Goal: Information Seeking & Learning: Learn about a topic

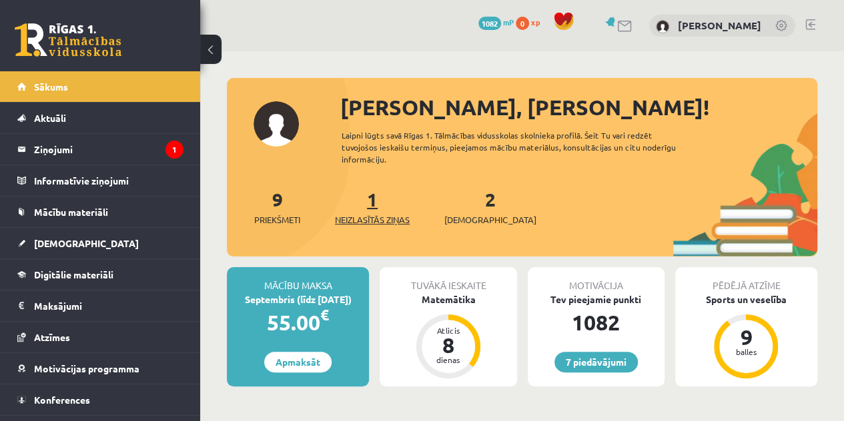
click at [389, 213] on span "Neizlasītās ziņas" at bounding box center [372, 219] width 75 height 13
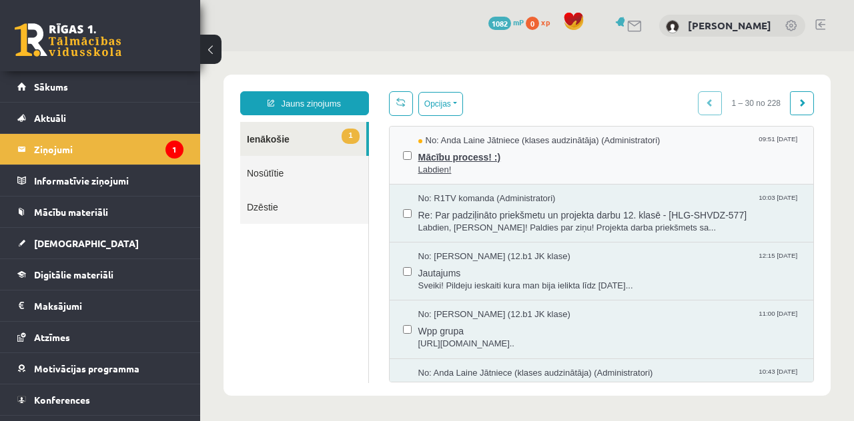
click at [455, 174] on span "Labdien!" at bounding box center [609, 170] width 382 height 13
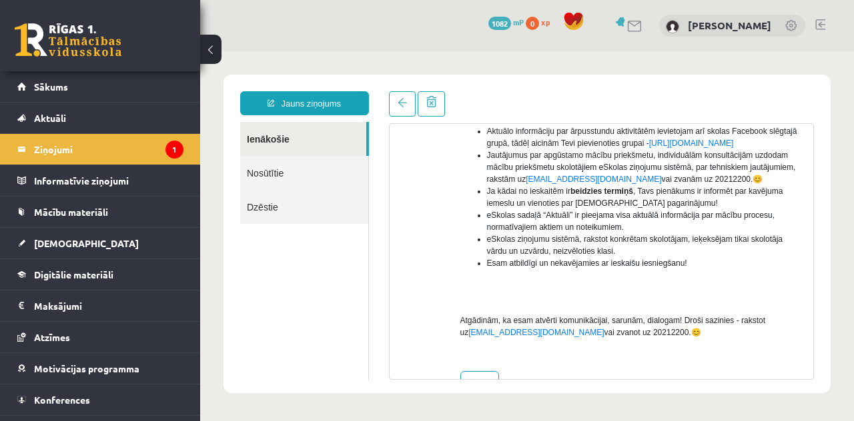
scroll to position [319, 0]
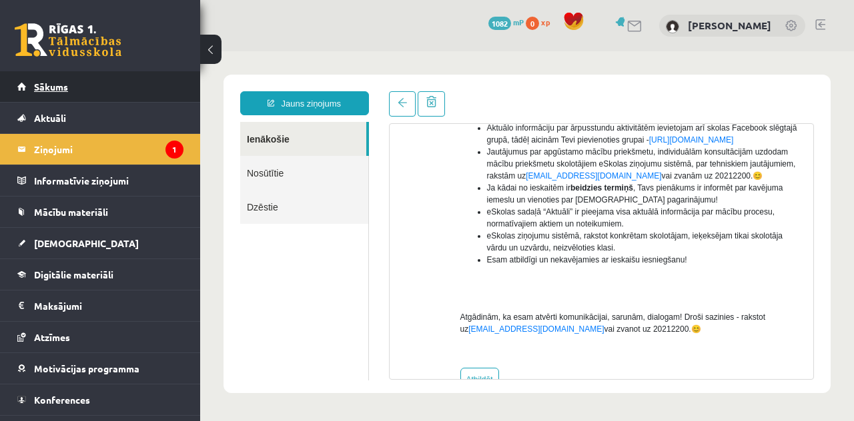
click at [117, 99] on link "Sākums" at bounding box center [100, 86] width 166 height 31
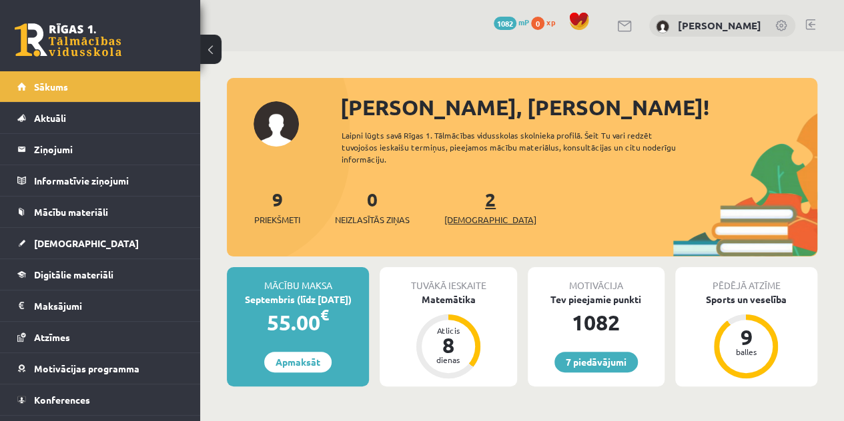
click at [472, 190] on link "2 Ieskaites" at bounding box center [490, 206] width 92 height 39
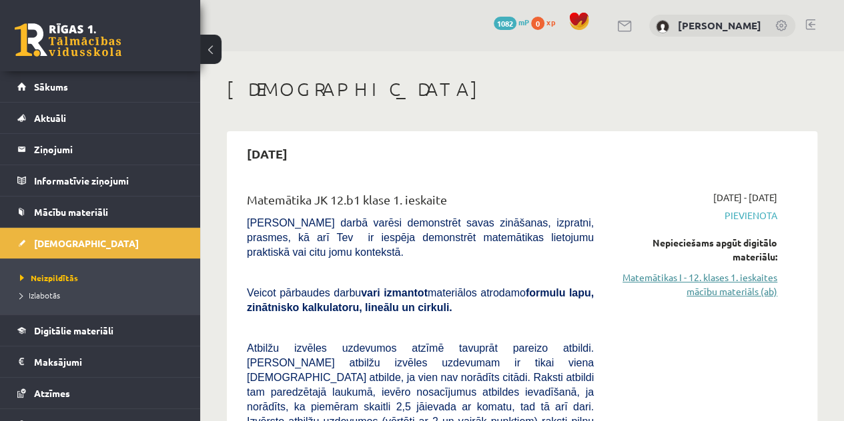
click at [664, 273] on link "Matemātikas I - 12. klases 1. ieskaites mācību materiāls (ab)" at bounding box center [694, 285] width 163 height 28
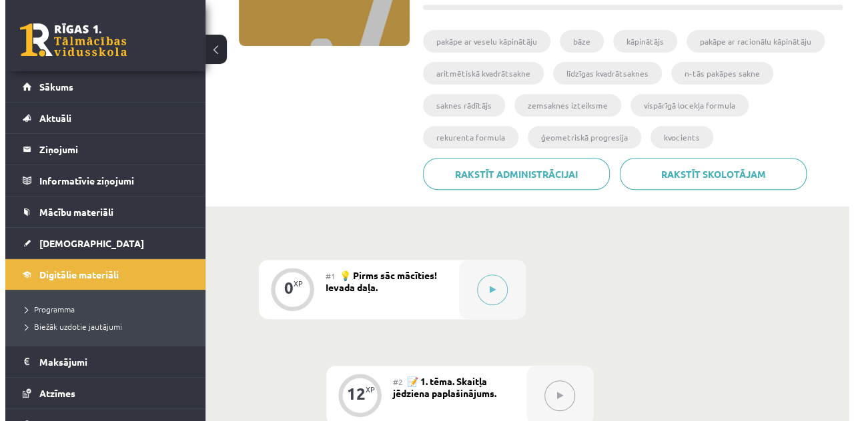
scroll to position [246, 0]
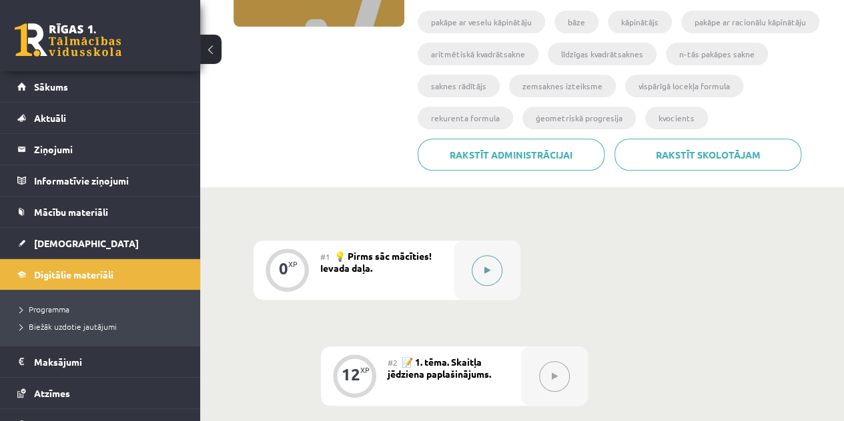
click at [497, 257] on div at bounding box center [486, 270] width 67 height 59
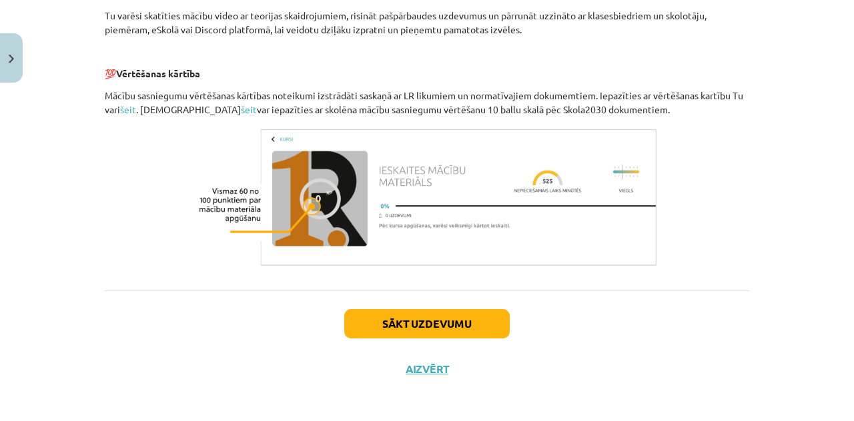
scroll to position [650, 0]
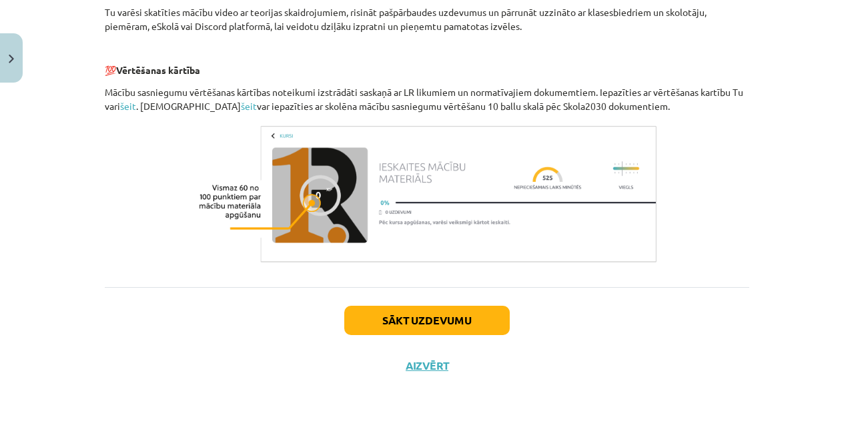
click at [484, 303] on div "Sākt uzdevumu Aizvērt" at bounding box center [427, 333] width 644 height 93
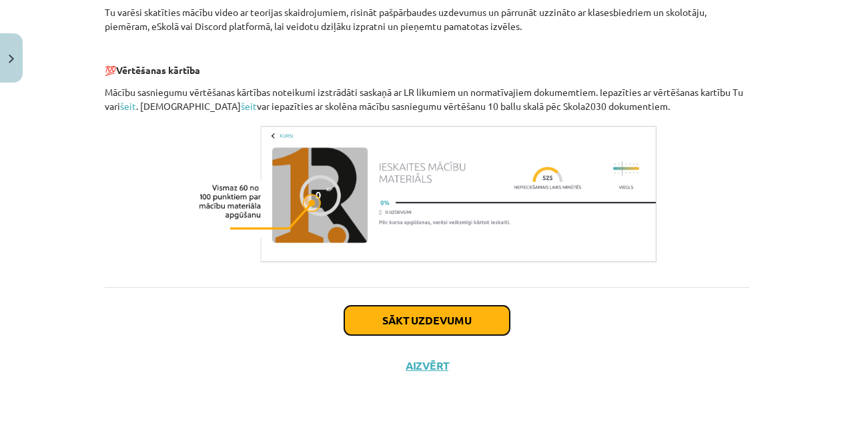
click at [430, 328] on button "Sākt uzdevumu" at bounding box center [426, 320] width 165 height 29
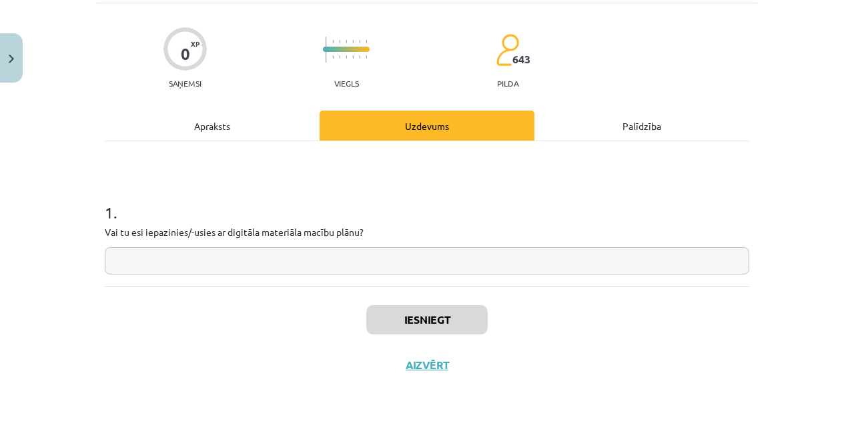
scroll to position [33, 0]
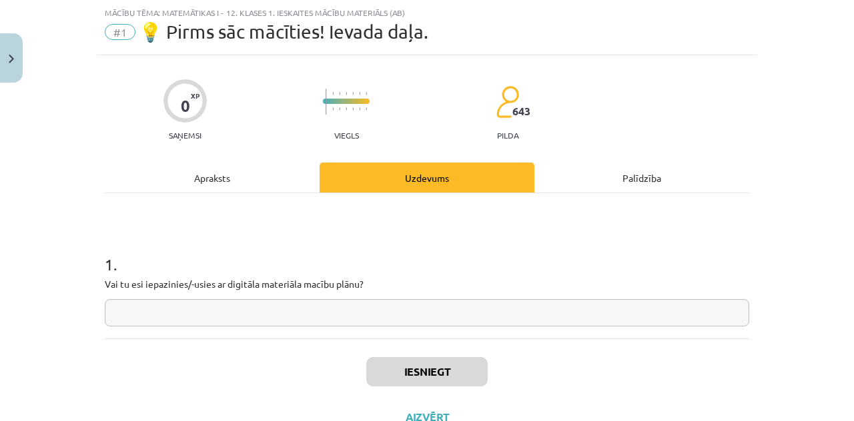
click at [425, 313] on input "text" at bounding box center [427, 312] width 644 height 27
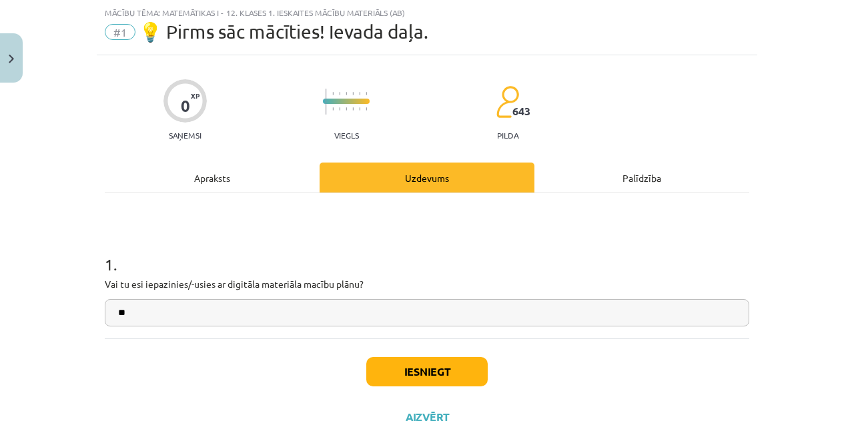
type input "**"
click at [439, 356] on div "Iesniegt Aizvērt" at bounding box center [427, 385] width 644 height 93
click at [439, 364] on button "Iesniegt" at bounding box center [426, 371] width 121 height 29
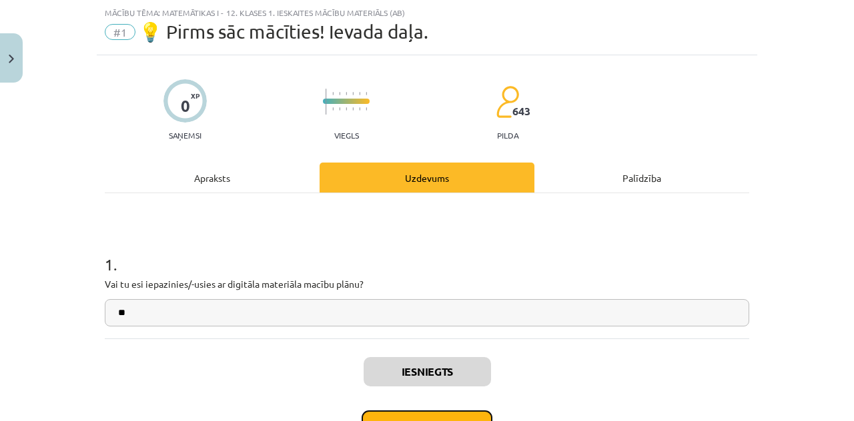
click at [437, 411] on button "Nākamā nodarbība" at bounding box center [426, 426] width 131 height 31
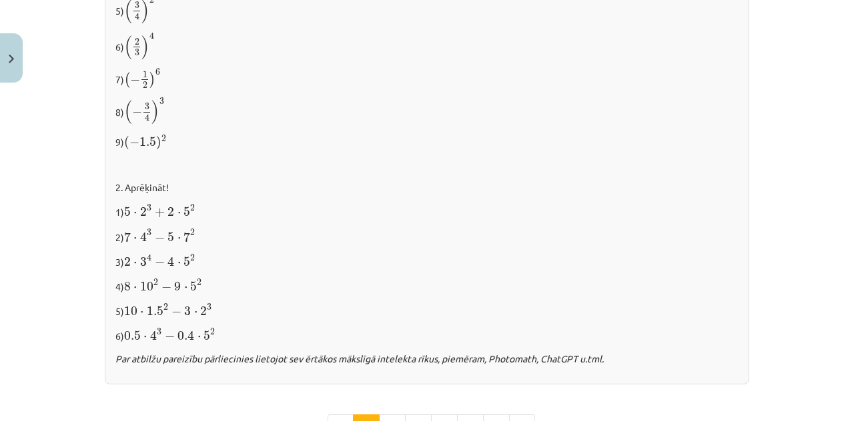
scroll to position [1306, 0]
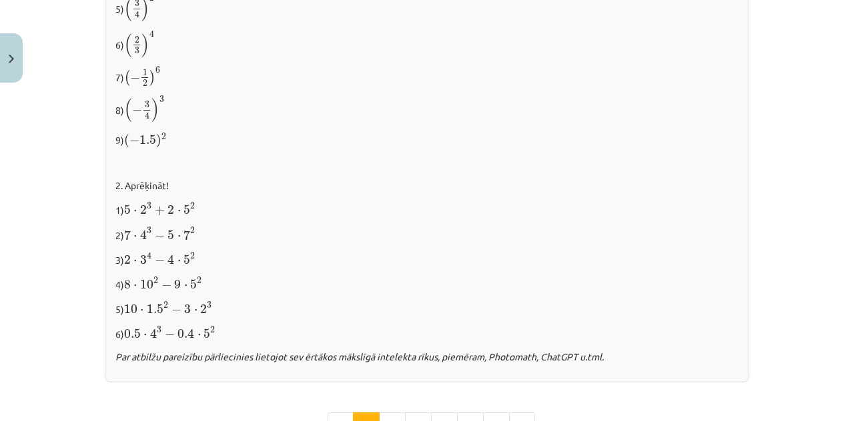
click at [830, 313] on div "Mācību tēma: Matemātikas i - 12. klases 1. ieskaites mācību materiāls (ab) #2 📝…" at bounding box center [427, 210] width 854 height 421
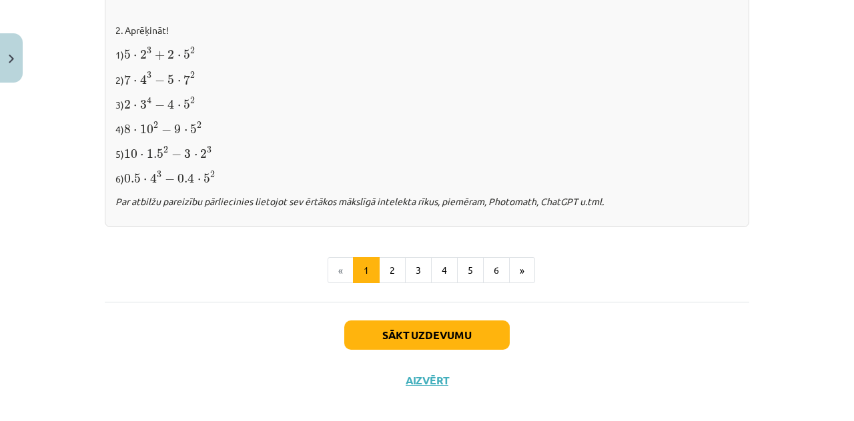
scroll to position [1471, 0]
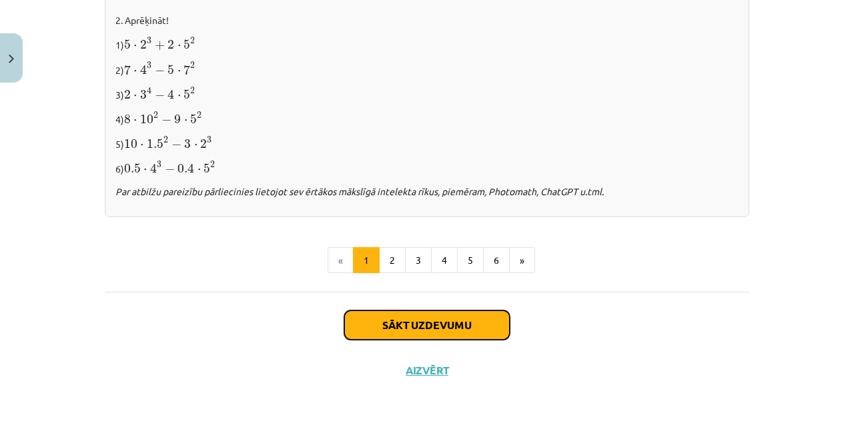
click at [473, 317] on button "Sākt uzdevumu" at bounding box center [426, 325] width 165 height 29
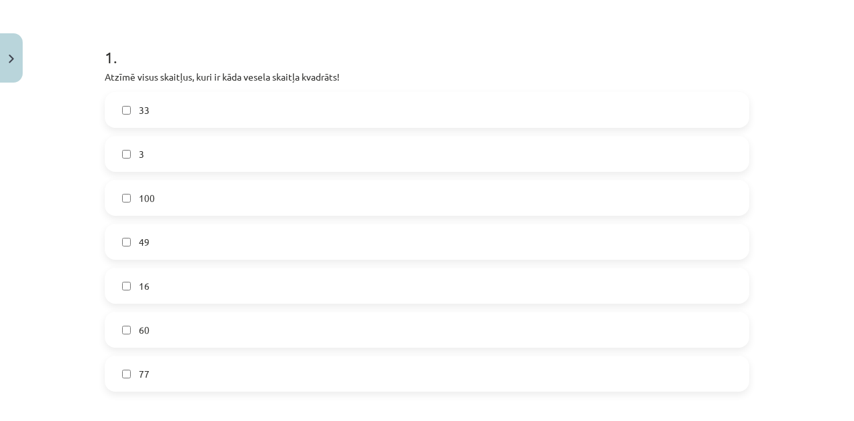
scroll to position [271, 0]
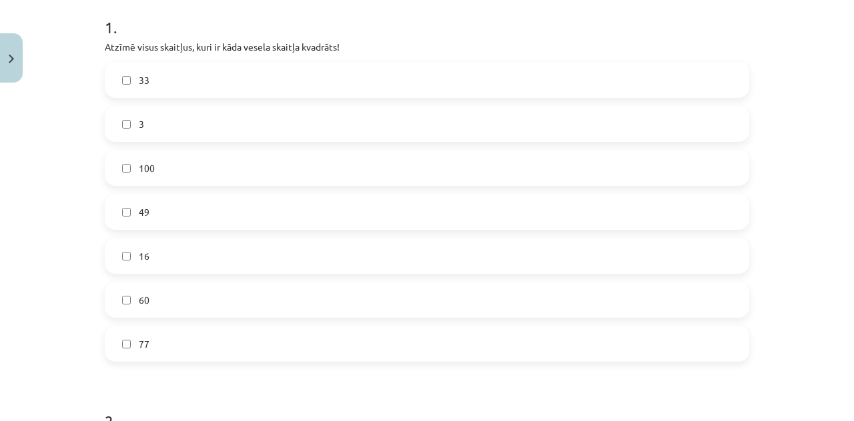
click at [674, 210] on label "49" at bounding box center [426, 211] width 641 height 33
click at [328, 249] on label "16" at bounding box center [426, 255] width 641 height 33
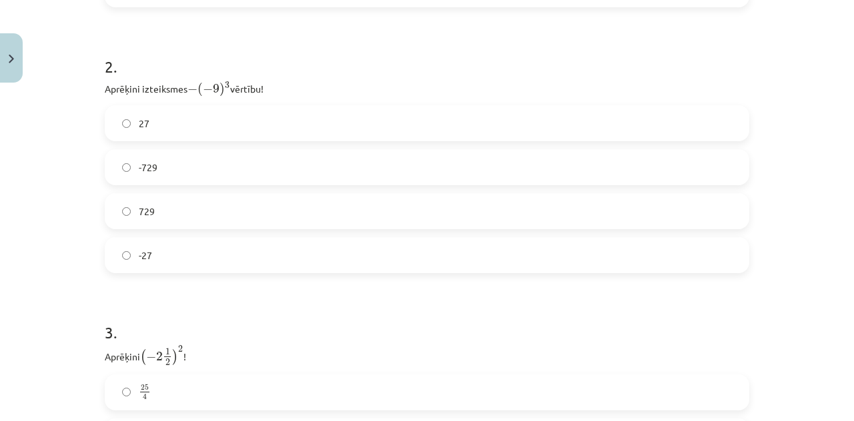
scroll to position [608, 0]
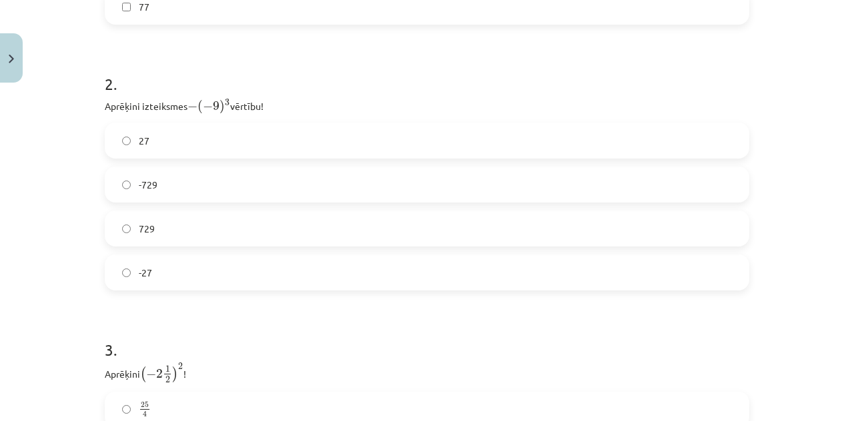
click at [671, 229] on label "729" at bounding box center [426, 228] width 641 height 33
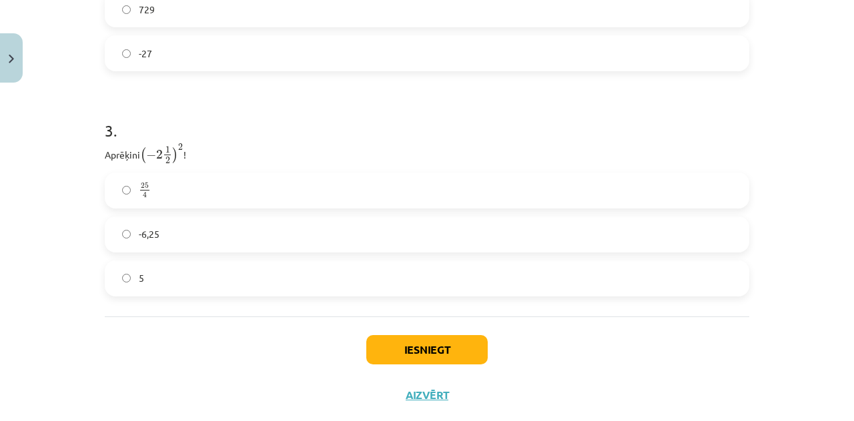
scroll to position [835, 0]
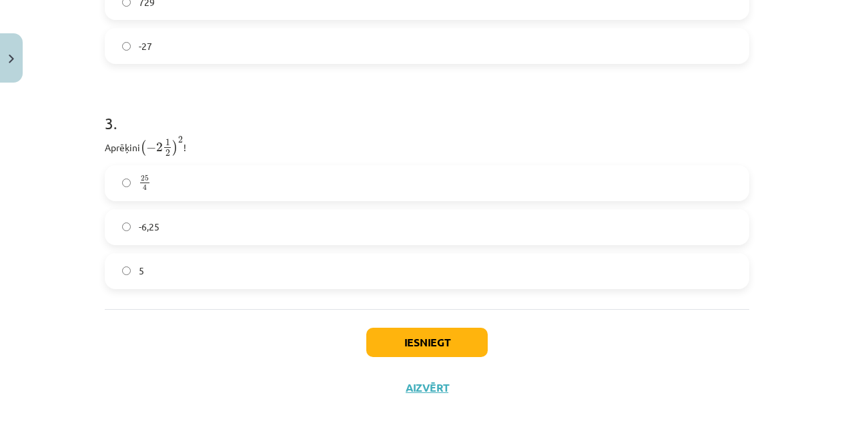
click at [481, 179] on label "25 4 25 4" at bounding box center [426, 183] width 641 height 33
click at [446, 343] on button "Iesniegt" at bounding box center [426, 342] width 121 height 29
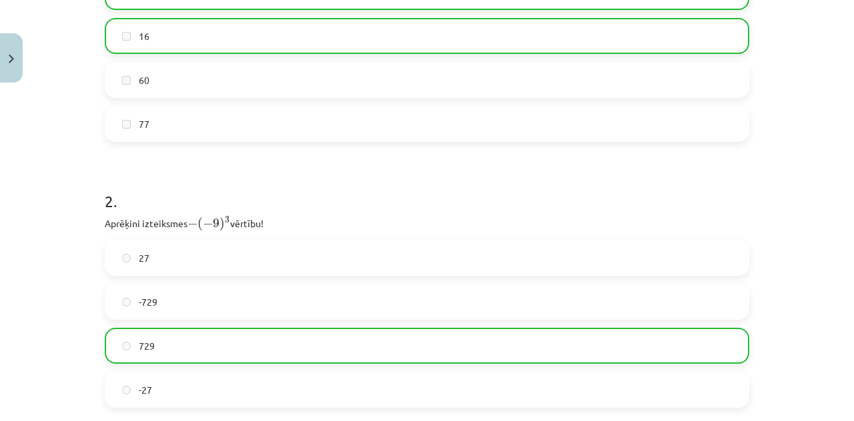
scroll to position [898, 0]
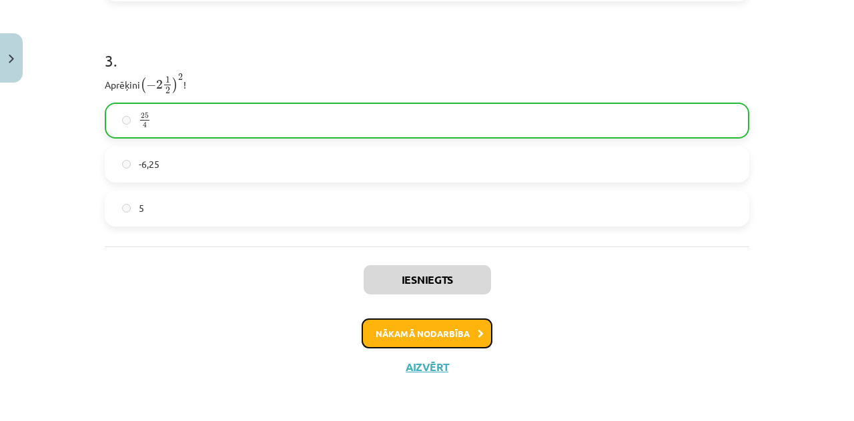
click at [413, 327] on button "Nākamā nodarbība" at bounding box center [426, 334] width 131 height 31
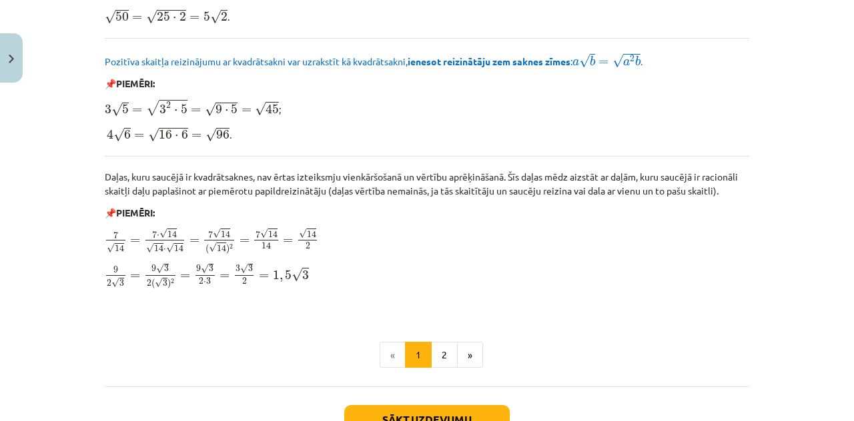
scroll to position [1575, 0]
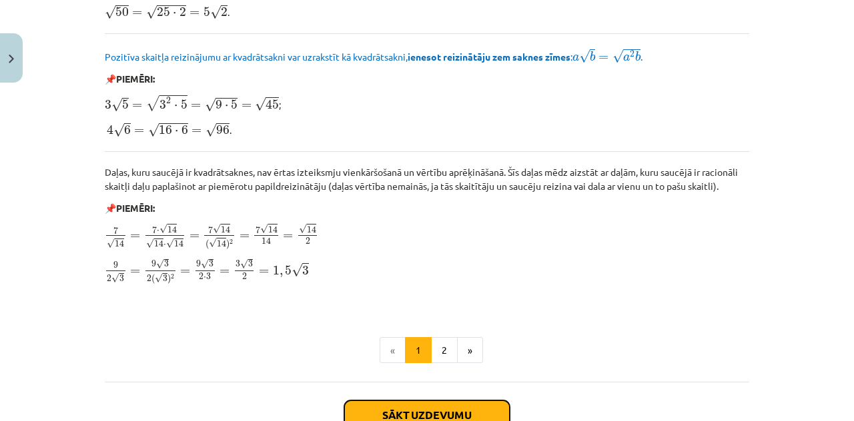
click at [488, 401] on button "Sākt uzdevumu" at bounding box center [426, 415] width 165 height 29
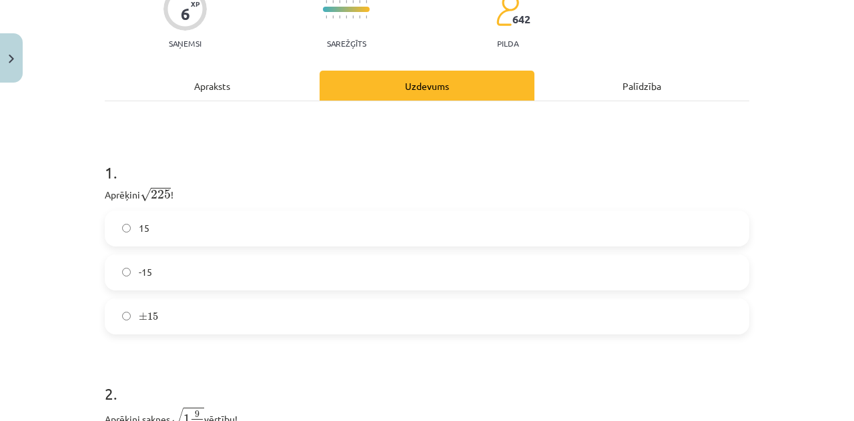
scroll to position [149, 0]
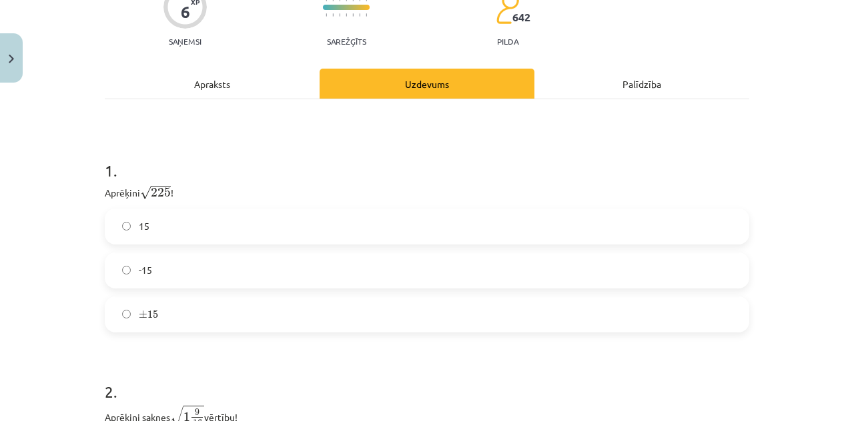
click at [497, 231] on label "15" at bounding box center [426, 226] width 641 height 33
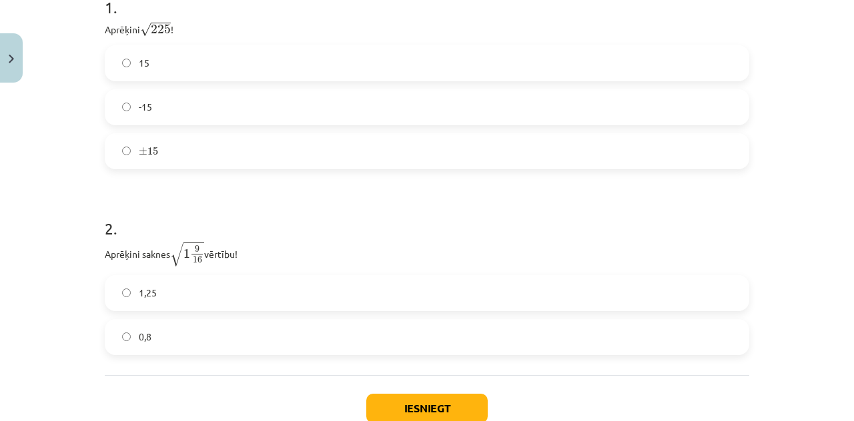
scroll to position [361, 0]
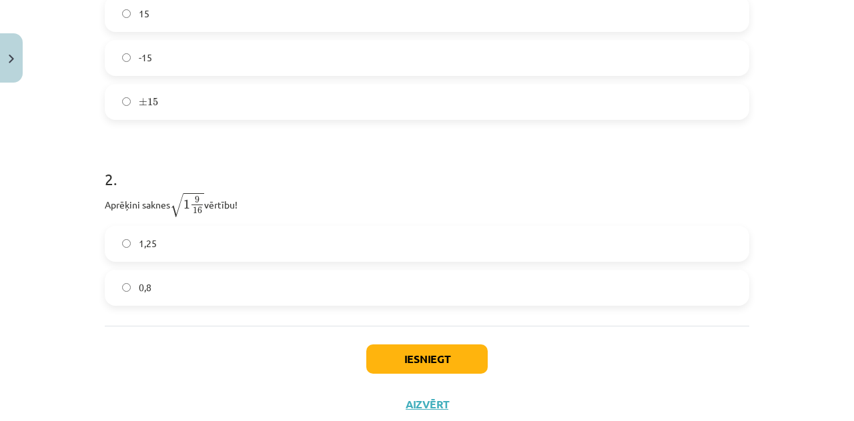
click at [627, 228] on label "1,25" at bounding box center [426, 243] width 641 height 33
click at [437, 373] on div "Iesniegt Aizvērt" at bounding box center [427, 372] width 644 height 93
click at [435, 362] on button "Iesniegt" at bounding box center [426, 359] width 121 height 29
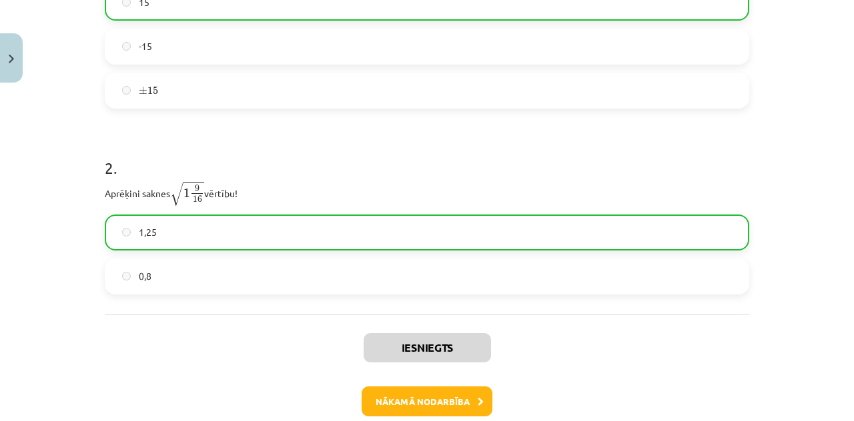
scroll to position [391, 0]
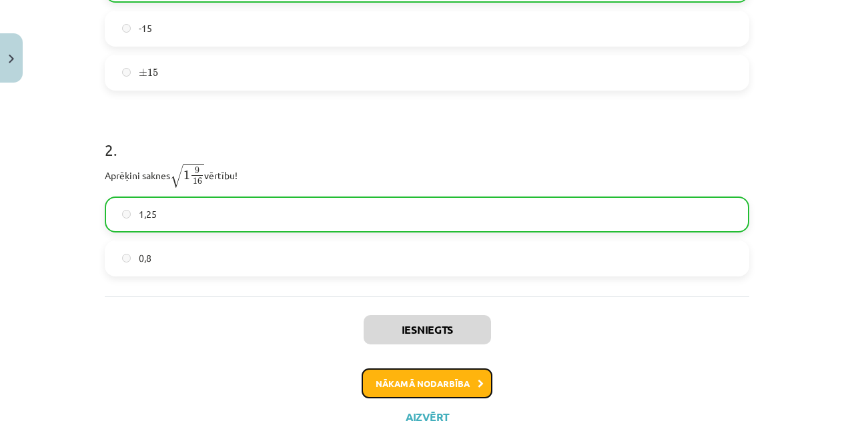
click at [430, 393] on button "Nākamā nodarbība" at bounding box center [426, 384] width 131 height 31
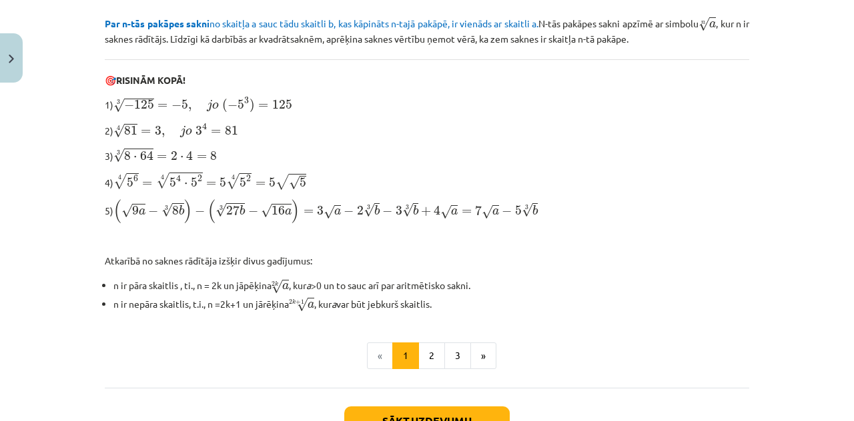
scroll to position [489, 0]
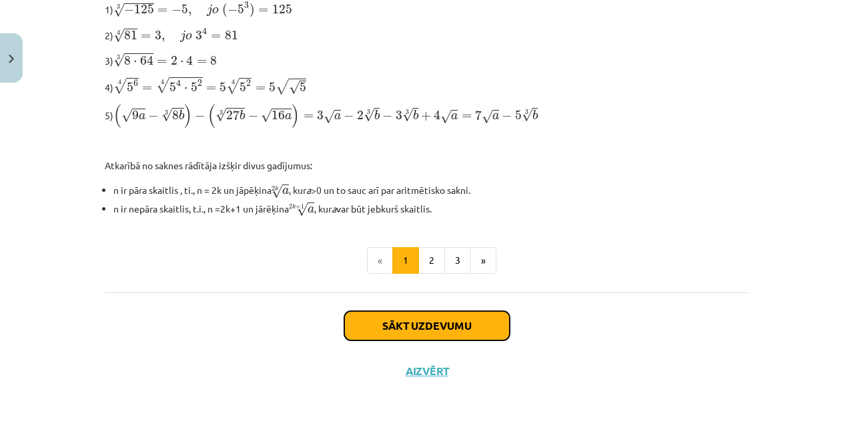
click at [426, 321] on button "Sākt uzdevumu" at bounding box center [426, 325] width 165 height 29
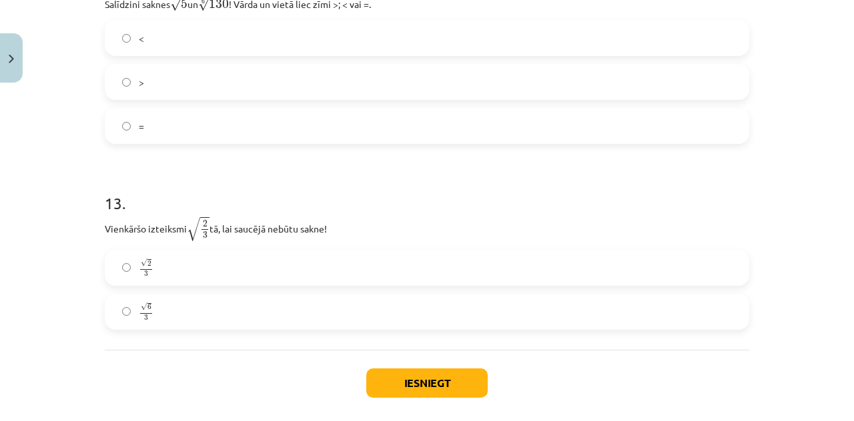
scroll to position [3051, 0]
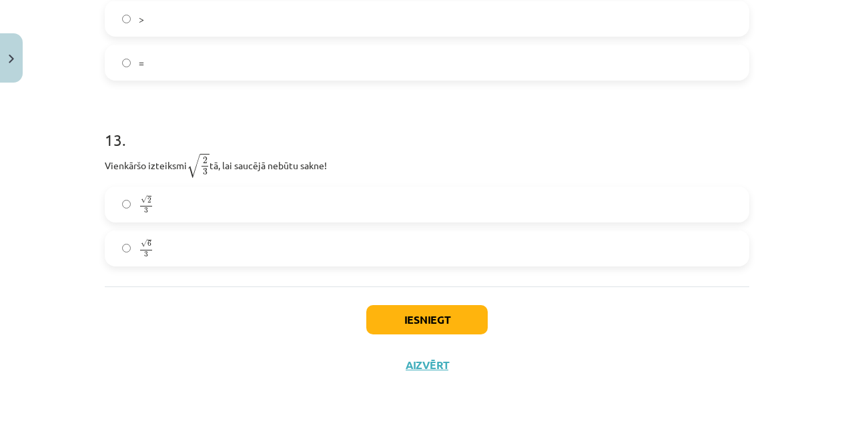
click at [181, 249] on label "√ 6 3 6 3" at bounding box center [426, 248] width 641 height 33
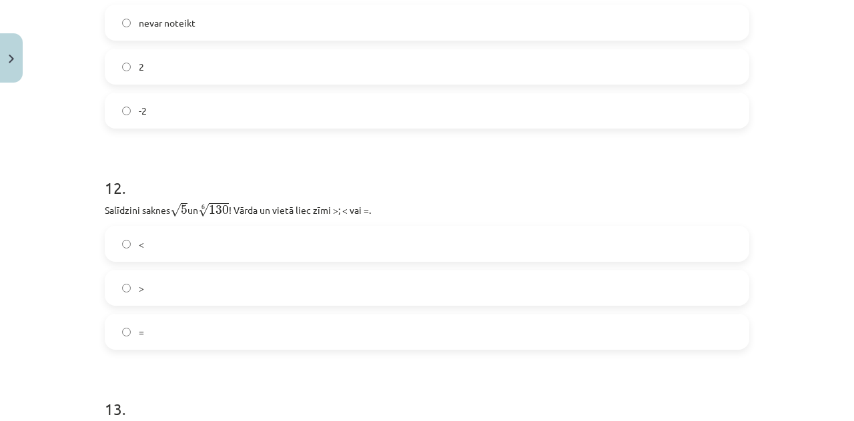
scroll to position [2774, 0]
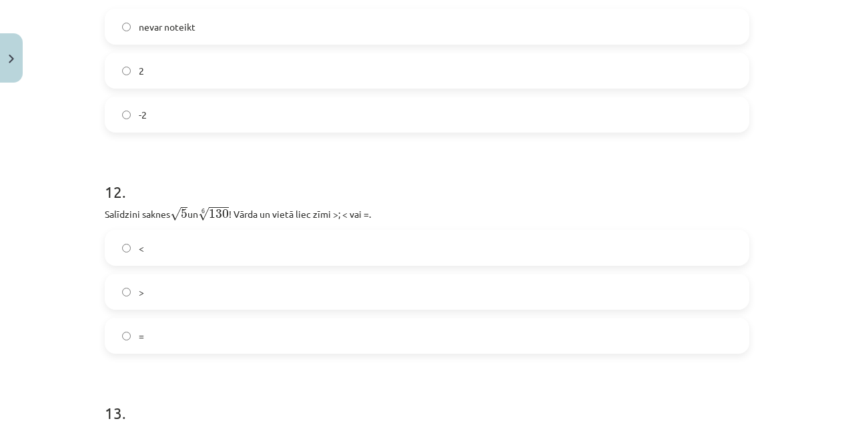
drag, startPoint x: 842, startPoint y: 337, endPoint x: 848, endPoint y: 333, distance: 8.1
click at [848, 333] on div "Mācību tēma: Matemātikas i - 12. klases 1. ieskaites mācību materiāls (ab) #4 📝…" at bounding box center [427, 210] width 854 height 421
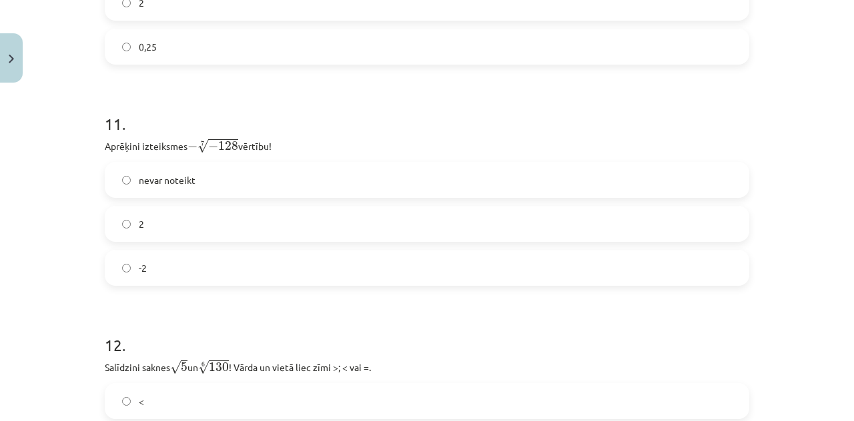
scroll to position [2555, 0]
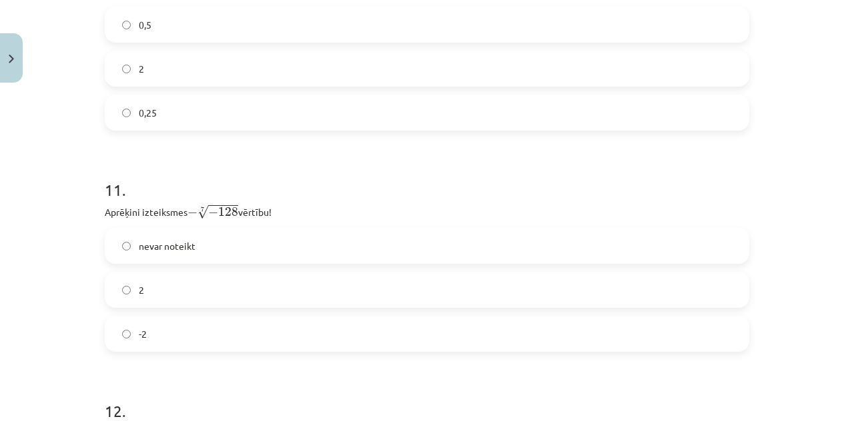
click at [441, 290] on label "2" at bounding box center [426, 289] width 641 height 33
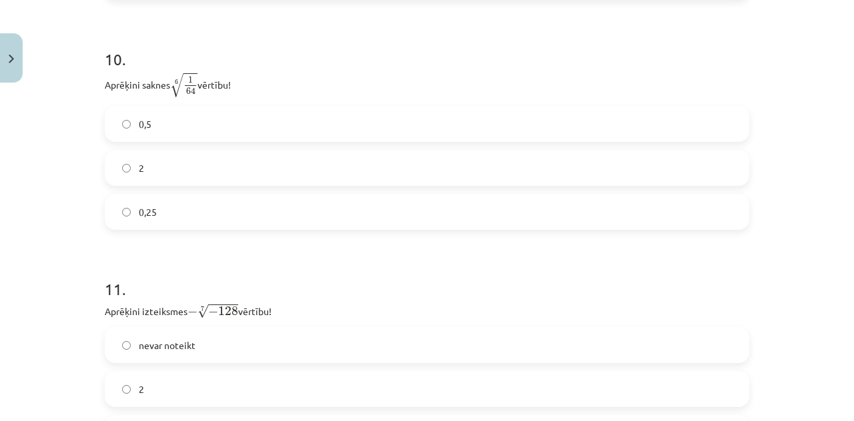
scroll to position [2401, 0]
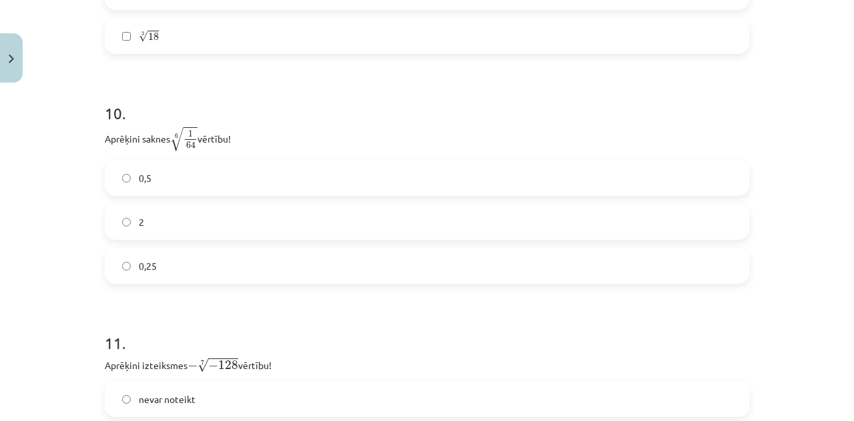
click at [280, 175] on label "0,5" at bounding box center [426, 177] width 641 height 33
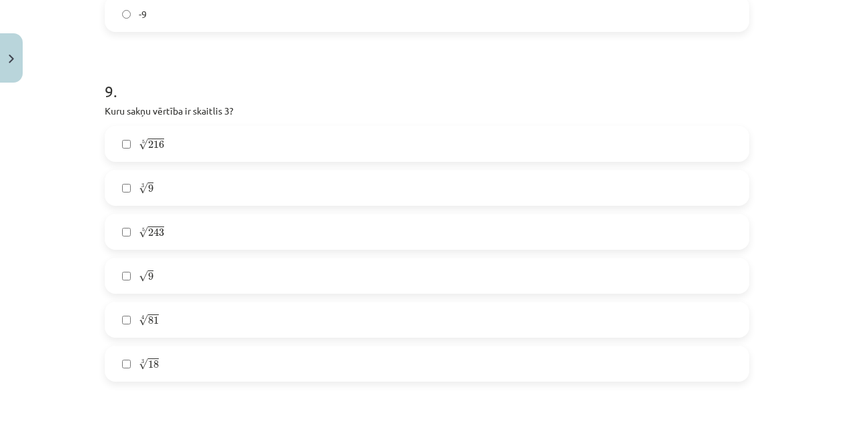
scroll to position [2077, 0]
click at [628, 290] on div "√ 9 9" at bounding box center [427, 272] width 644 height 36
click at [625, 289] on label "√ 9 9" at bounding box center [426, 271] width 641 height 33
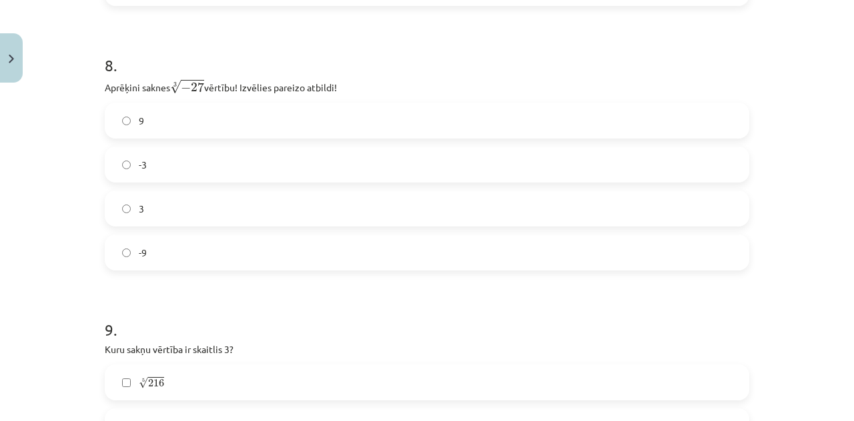
scroll to position [1807, 0]
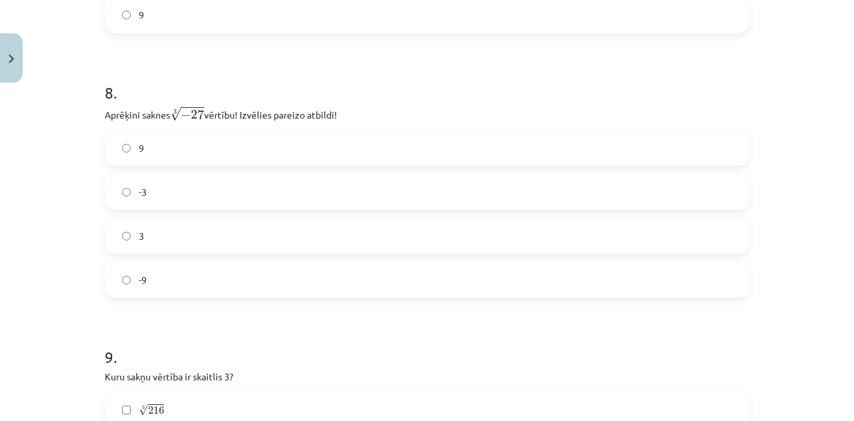
click at [183, 146] on label "9" at bounding box center [426, 147] width 641 height 33
click at [208, 287] on label "-9" at bounding box center [426, 279] width 641 height 33
click at [252, 184] on label "-3" at bounding box center [426, 191] width 641 height 33
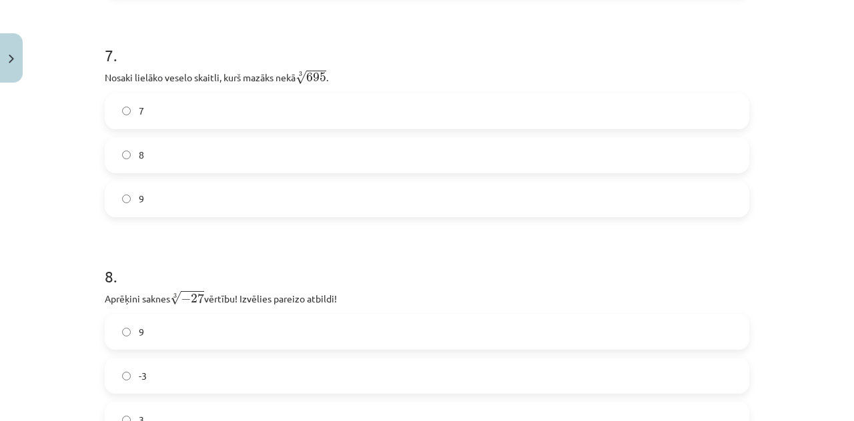
scroll to position [1619, 0]
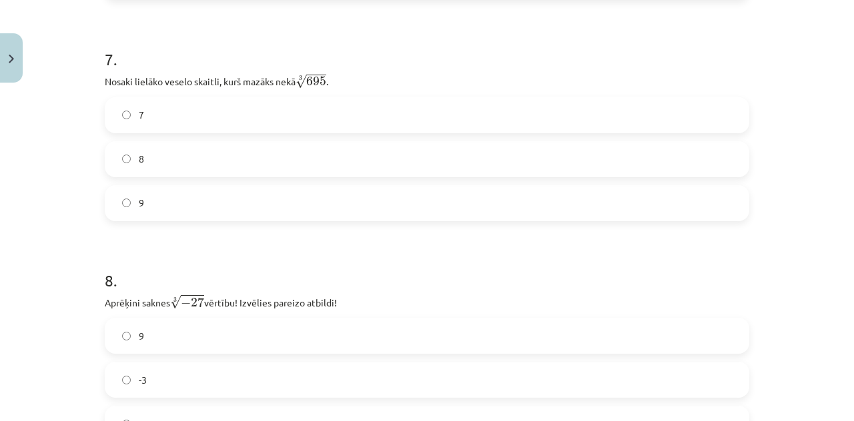
click at [492, 141] on div "7 8 9" at bounding box center [427, 159] width 644 height 124
click at [502, 162] on label "8" at bounding box center [426, 159] width 641 height 33
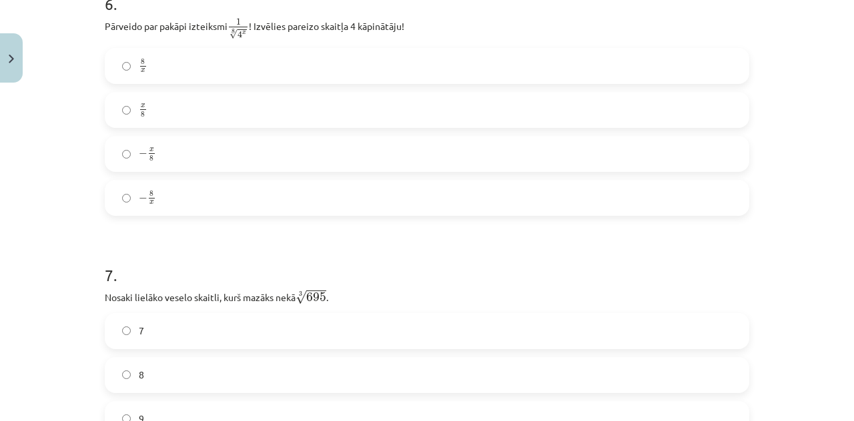
scroll to position [1364, 0]
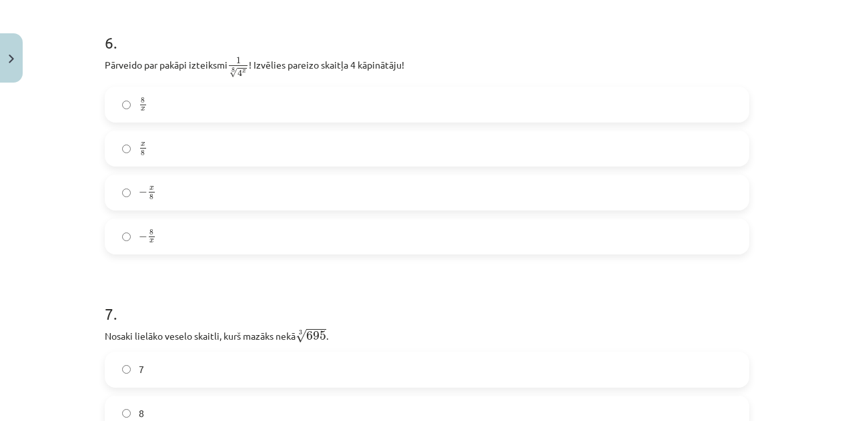
click at [781, 109] on div "Mācību tēma: Matemātikas i - 12. klases 1. ieskaites mācību materiāls (ab) #4 📝…" at bounding box center [427, 210] width 854 height 421
click at [291, 224] on label "− 8 x − 8 x" at bounding box center [426, 236] width 641 height 33
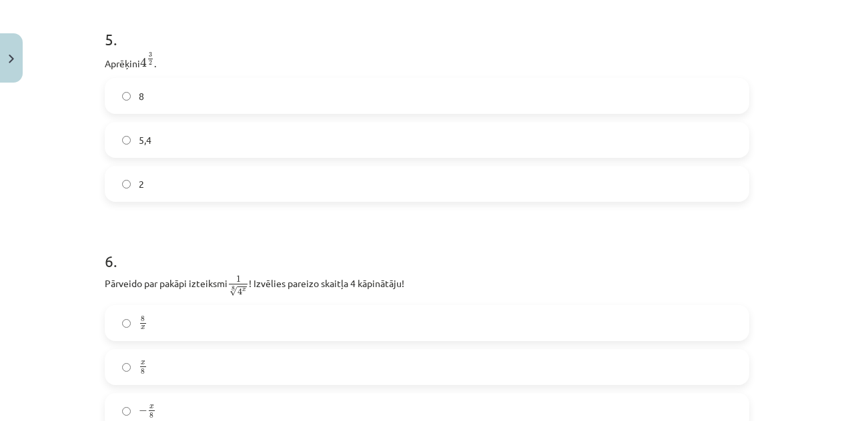
scroll to position [1142, 0]
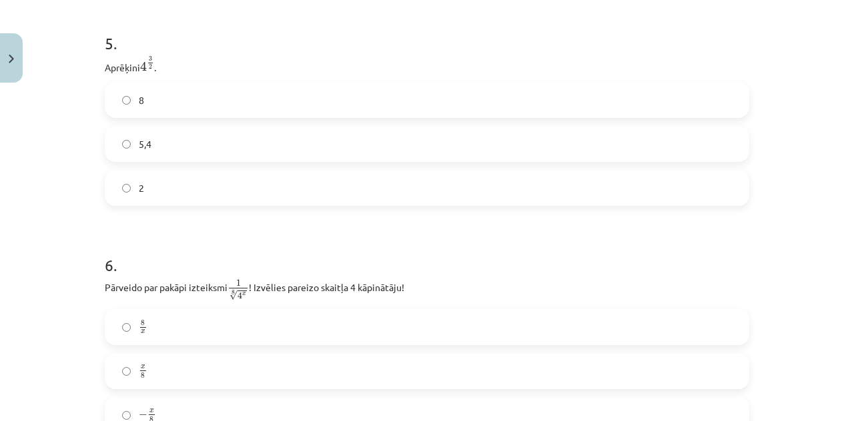
click at [628, 109] on label "8" at bounding box center [426, 99] width 641 height 33
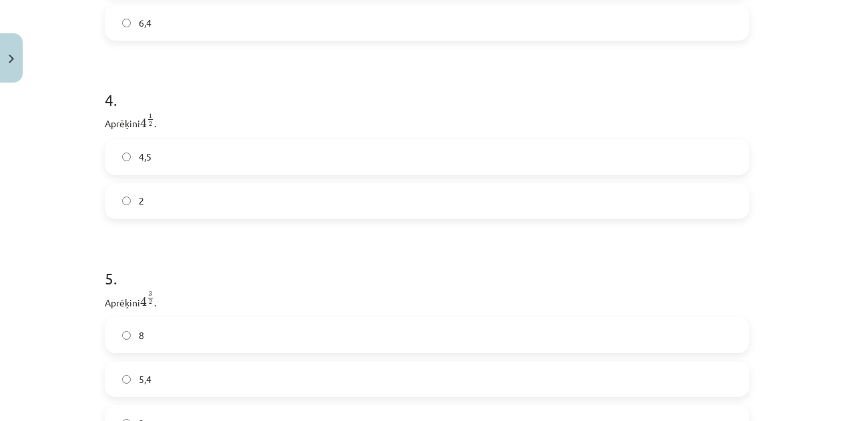
scroll to position [895, 0]
click at [173, 203] on label "2" at bounding box center [426, 212] width 641 height 33
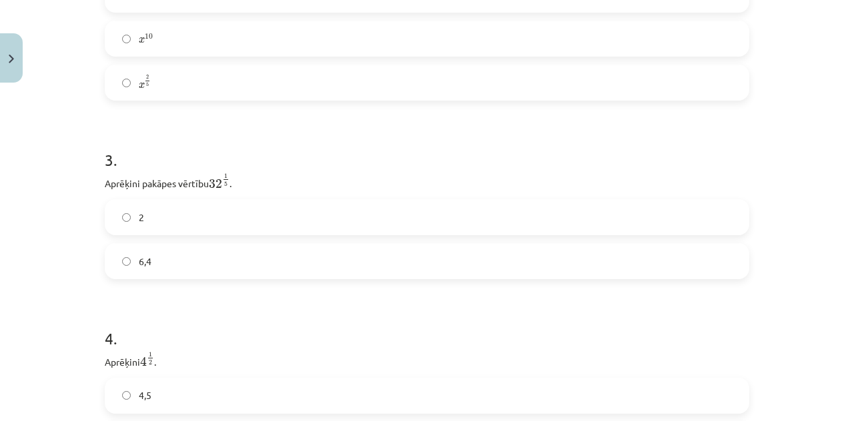
scroll to position [664, 0]
click at [217, 219] on label "2" at bounding box center [426, 220] width 641 height 33
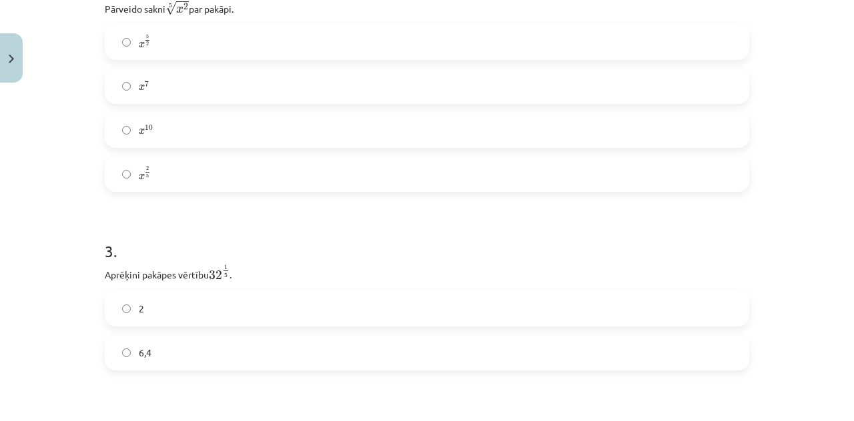
scroll to position [514, 0]
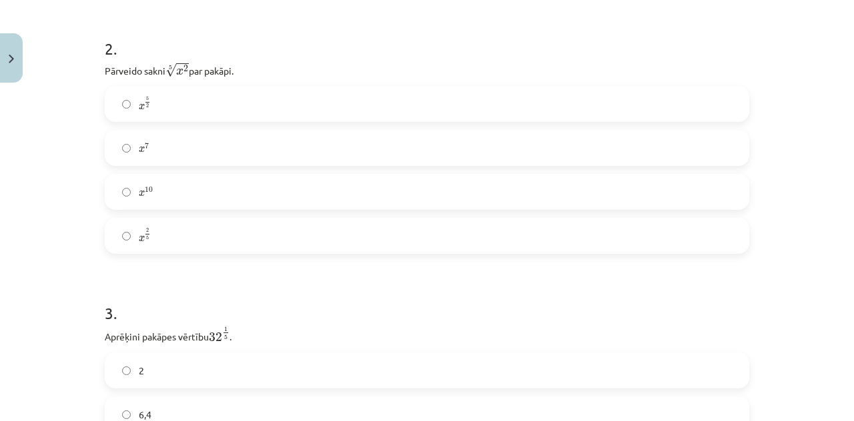
click at [687, 191] on label "x 10 x 10" at bounding box center [426, 191] width 641 height 33
drag, startPoint x: 835, startPoint y: 94, endPoint x: 834, endPoint y: 75, distance: 18.7
click at [834, 75] on div "Mācību tēma: Matemātikas i - 12. klases 1. ieskaites mācību materiāls (ab) #4 📝…" at bounding box center [427, 210] width 854 height 421
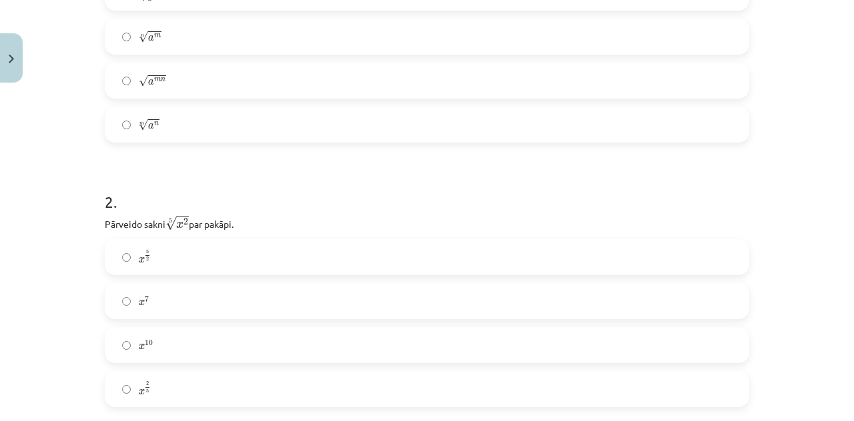
scroll to position [349, 0]
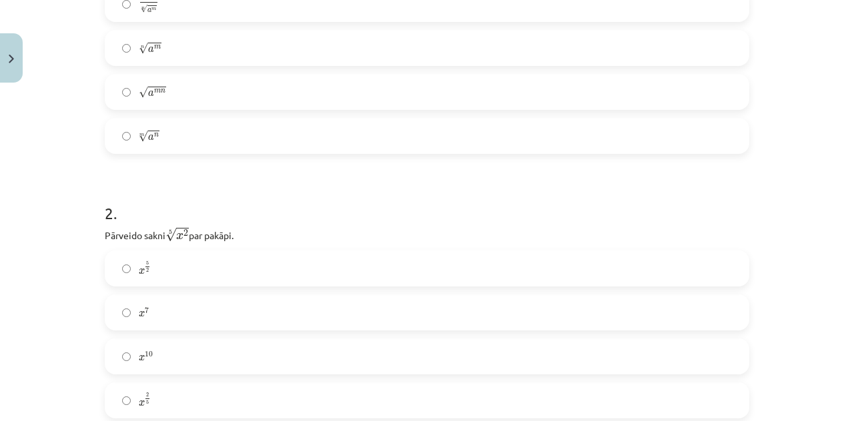
click at [625, 140] on label "m √ a n a n m" at bounding box center [426, 135] width 641 height 33
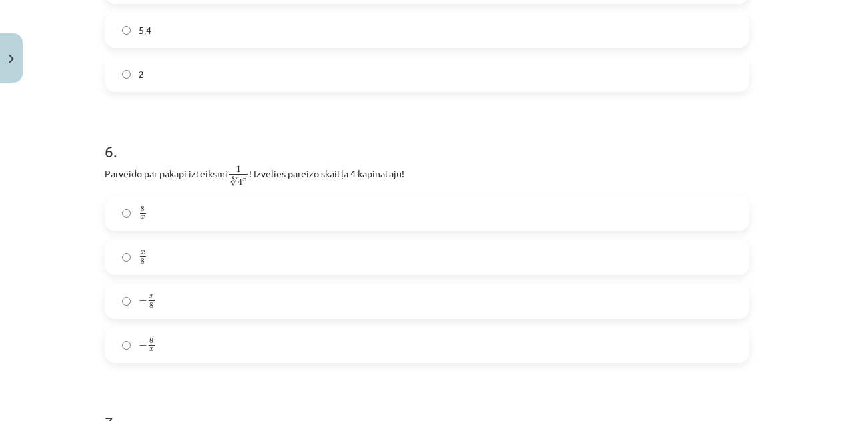
scroll to position [3051, 0]
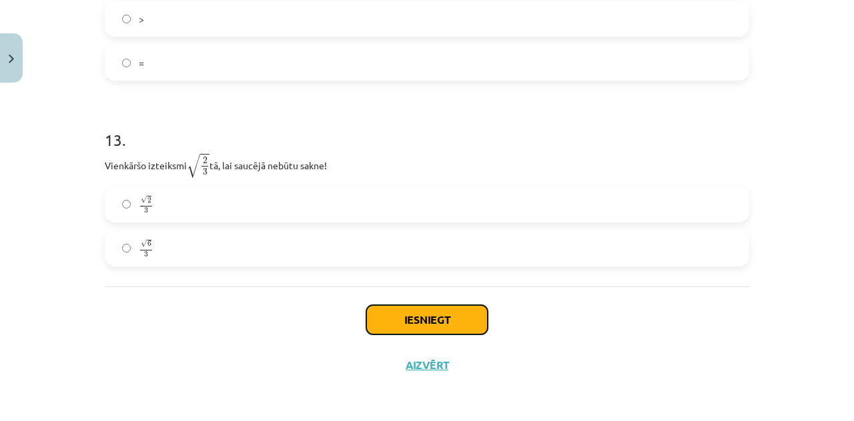
click at [455, 311] on button "Iesniegt" at bounding box center [426, 319] width 121 height 29
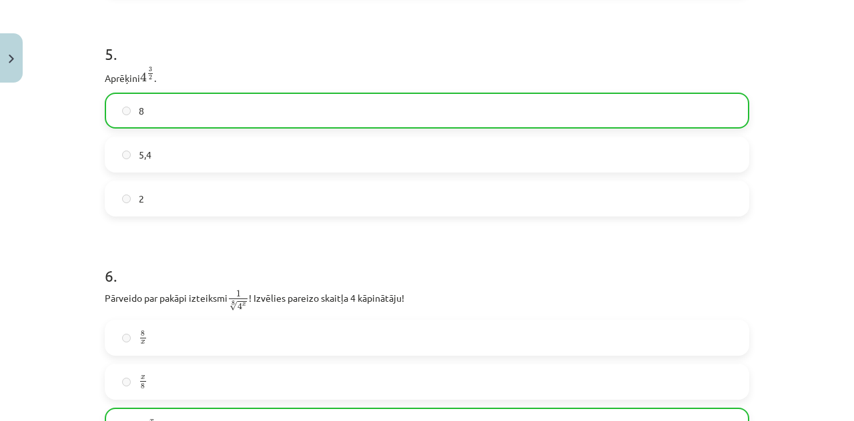
scroll to position [3093, 0]
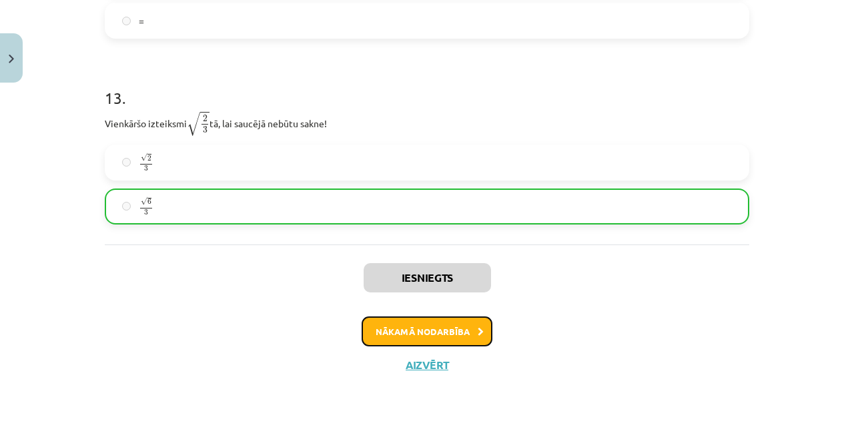
click at [455, 327] on button "Nākamā nodarbība" at bounding box center [426, 332] width 131 height 31
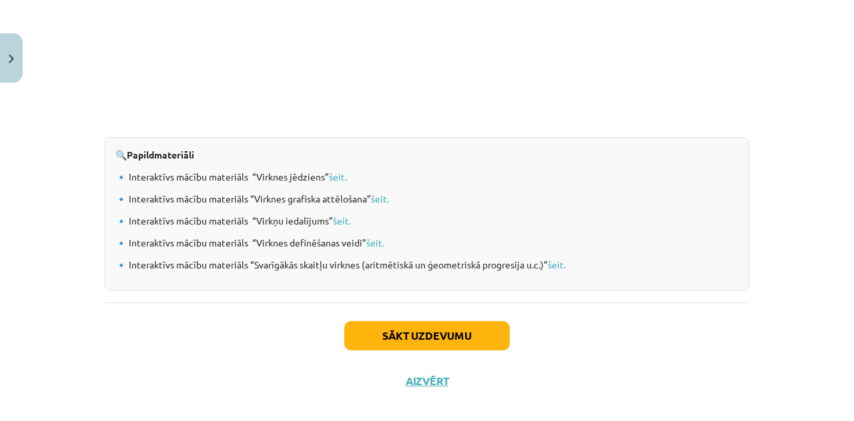
scroll to position [1446, 0]
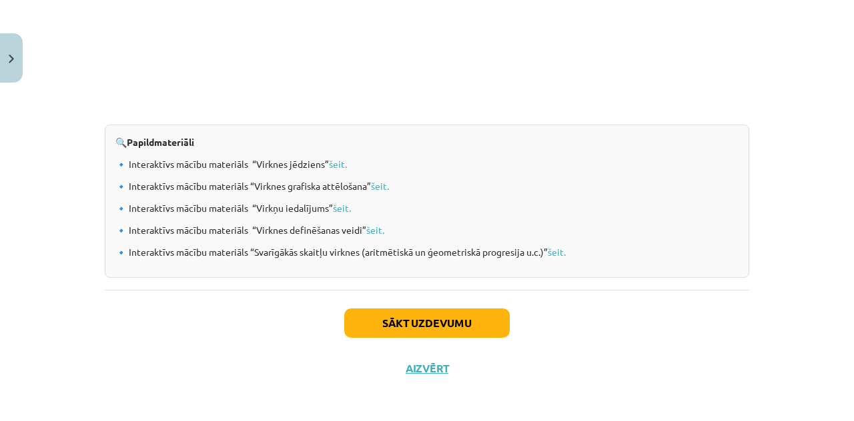
click at [480, 301] on div "Sākt uzdevumu Aizvērt" at bounding box center [427, 336] width 644 height 93
click at [480, 305] on div "Sākt uzdevumu Aizvērt" at bounding box center [427, 336] width 644 height 93
click at [481, 309] on button "Sākt uzdevumu" at bounding box center [426, 323] width 165 height 29
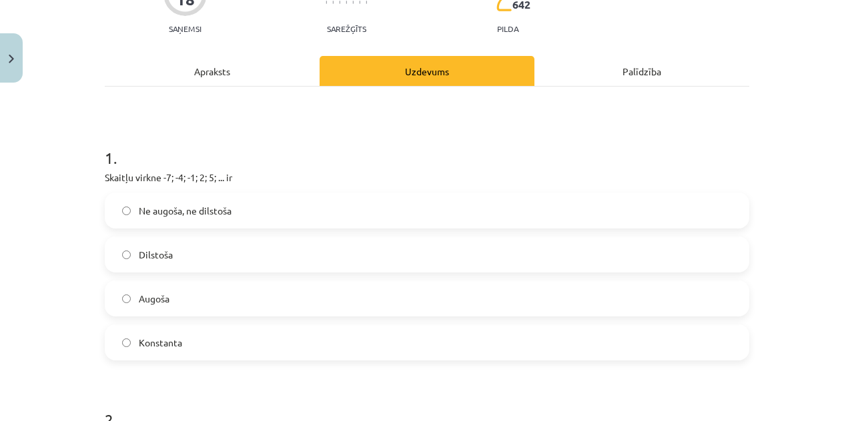
scroll to position [137, 0]
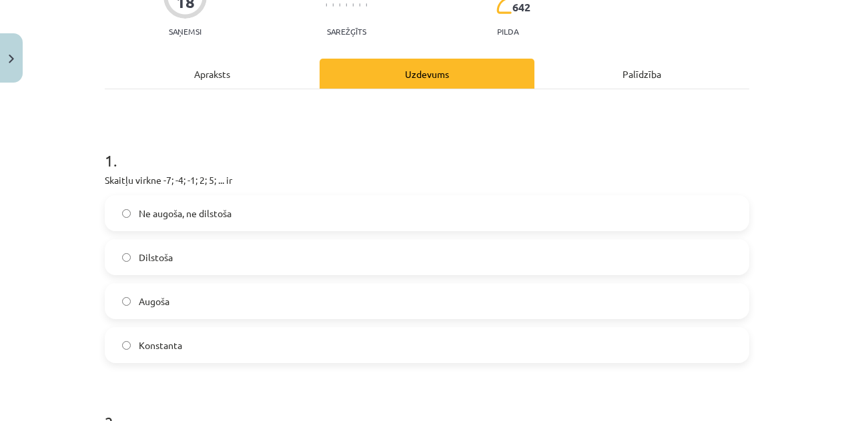
click at [464, 292] on label "Augoša" at bounding box center [426, 301] width 641 height 33
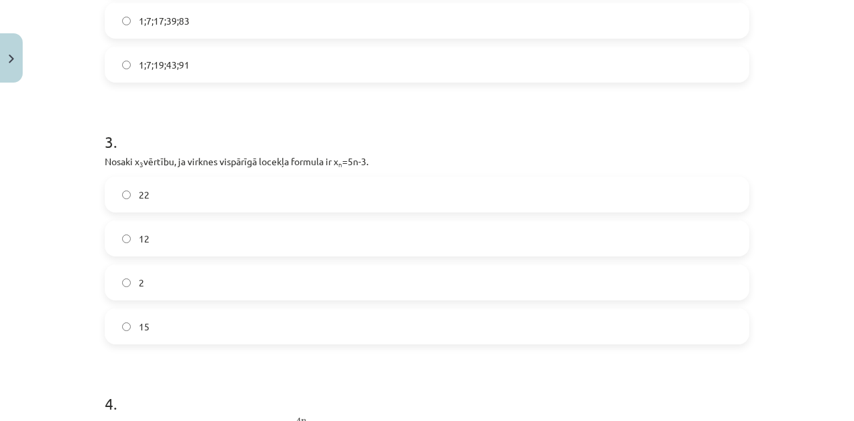
scroll to position [683, 0]
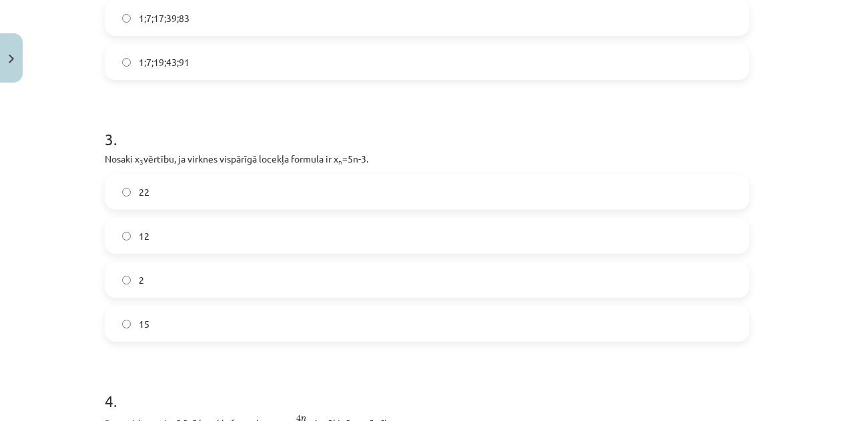
click at [657, 237] on label "12" at bounding box center [426, 235] width 641 height 33
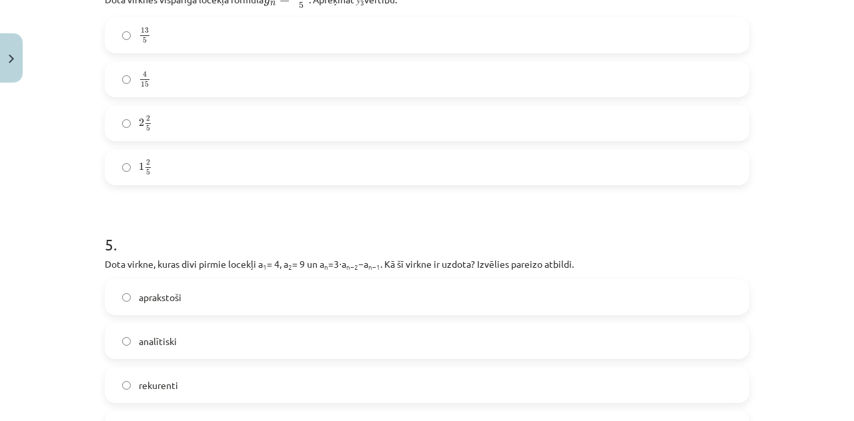
scroll to position [1175, 0]
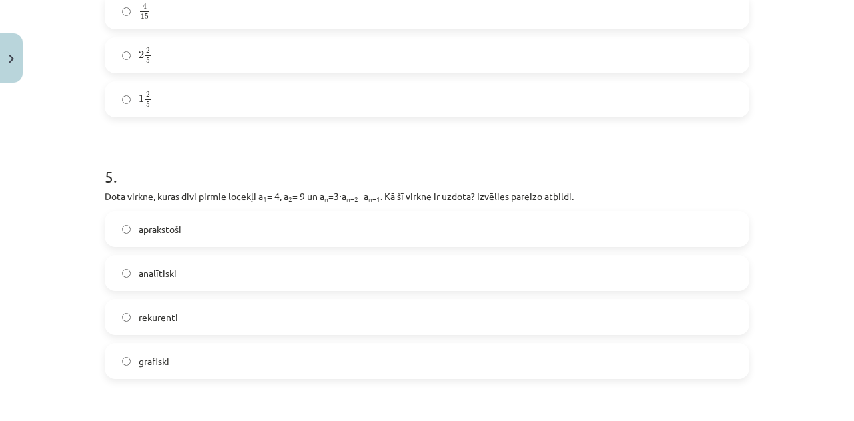
click at [540, 310] on label "rekurenti" at bounding box center [426, 317] width 641 height 33
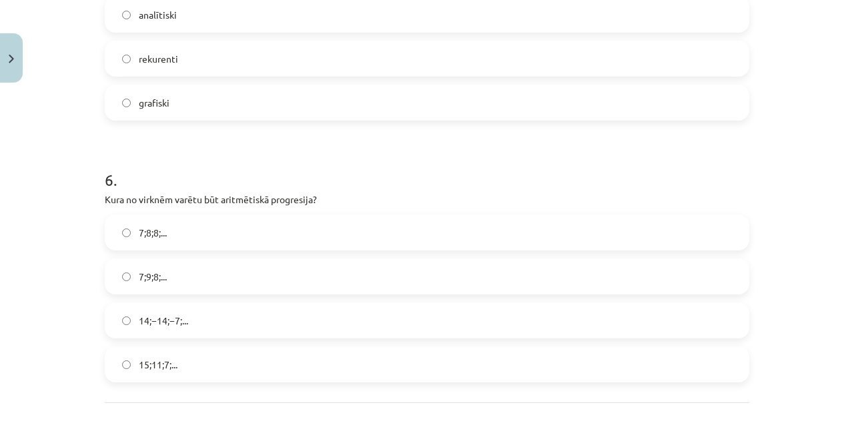
scroll to position [1425, 0]
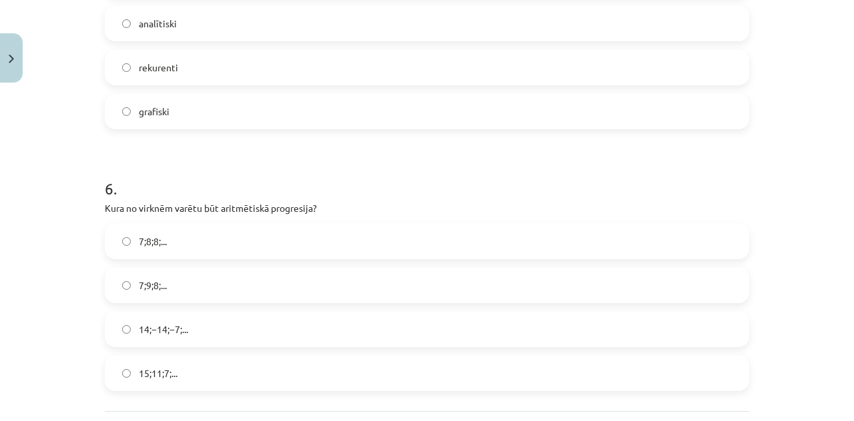
click at [629, 365] on label "15;11;7;..." at bounding box center [426, 373] width 641 height 33
drag, startPoint x: 843, startPoint y: 307, endPoint x: 846, endPoint y: 284, distance: 23.5
click at [846, 284] on div "Mācību tēma: Matemātikas i - 12. klases 1. ieskaites mācību materiāls (ab) #5 📝…" at bounding box center [427, 210] width 854 height 421
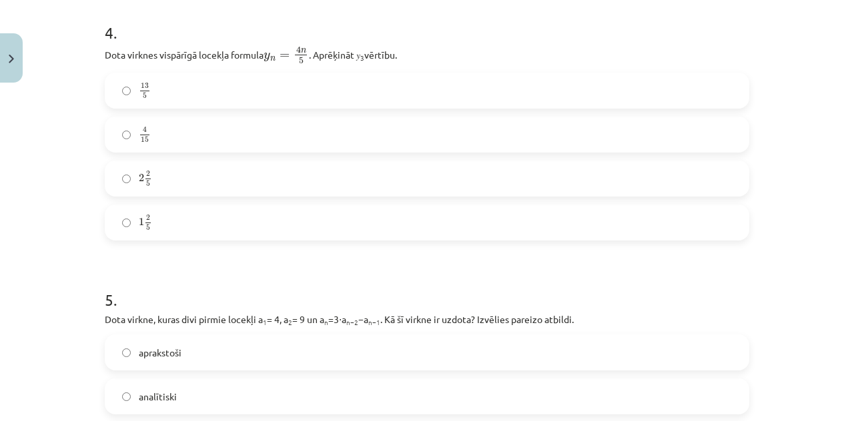
scroll to position [1028, 0]
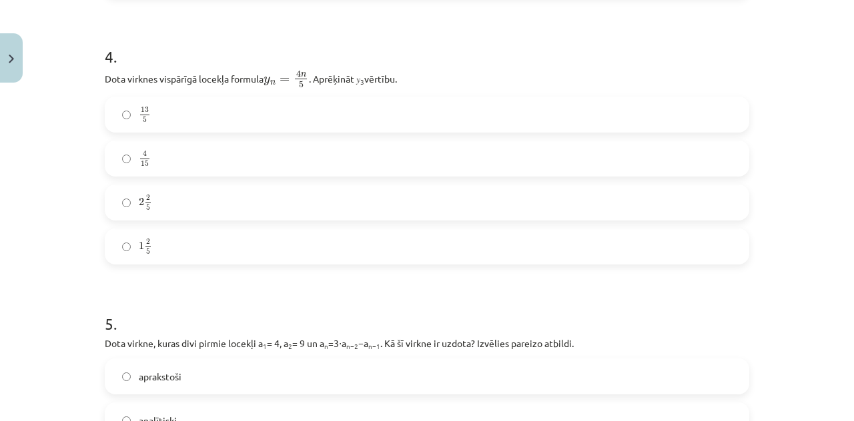
click at [675, 131] on div "13 5 13 5" at bounding box center [427, 115] width 644 height 36
click at [708, 143] on label "4 15 4 15" at bounding box center [426, 158] width 641 height 33
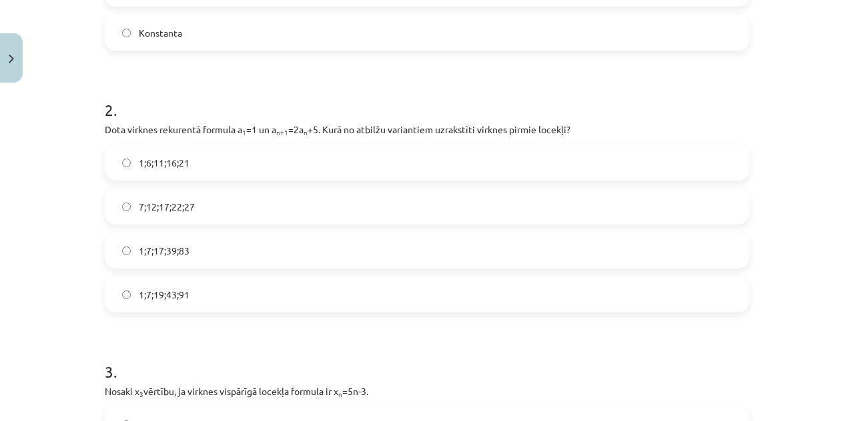
scroll to position [448, 0]
click at [619, 197] on label "7;12;17;22;27" at bounding box center [426, 208] width 641 height 33
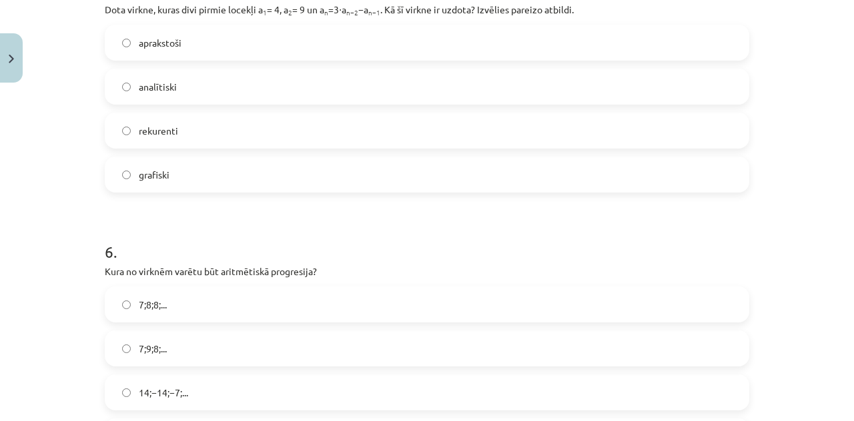
scroll to position [1548, 0]
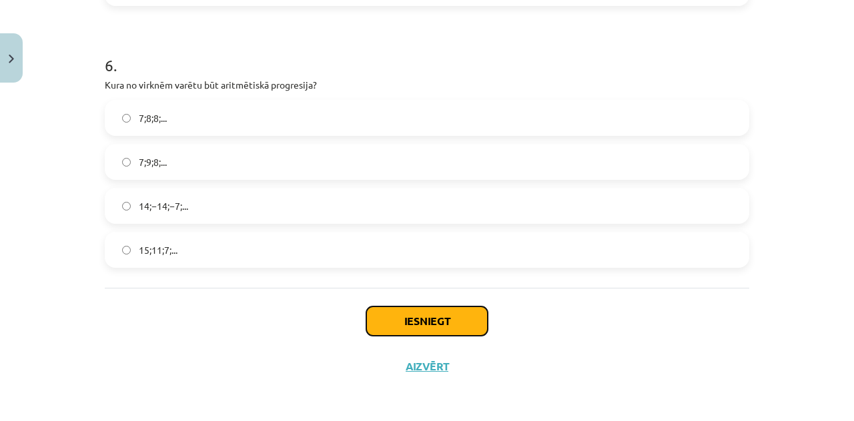
click at [455, 317] on button "Iesniegt" at bounding box center [426, 321] width 121 height 29
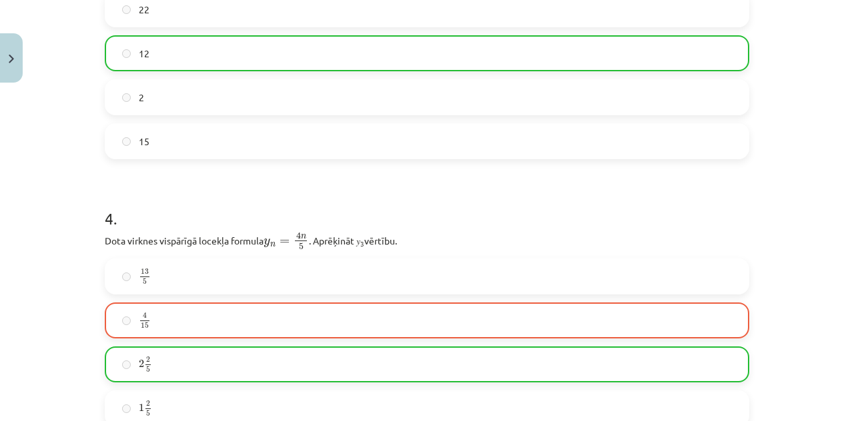
scroll to position [1590, 0]
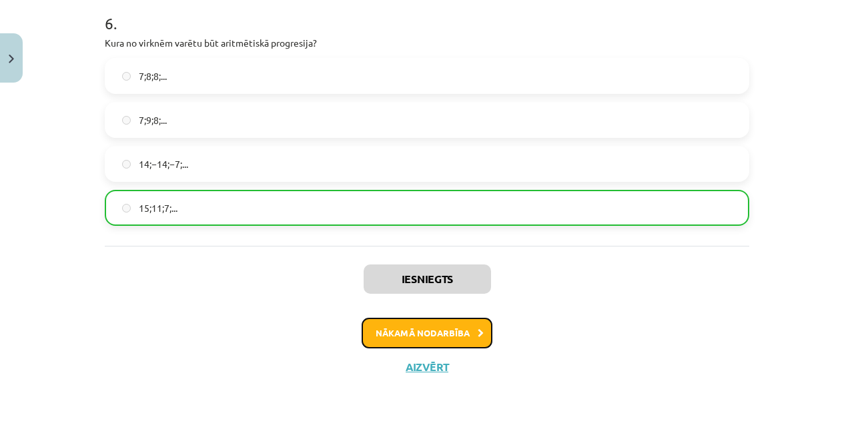
click at [404, 318] on button "Nākamā nodarbība" at bounding box center [426, 333] width 131 height 31
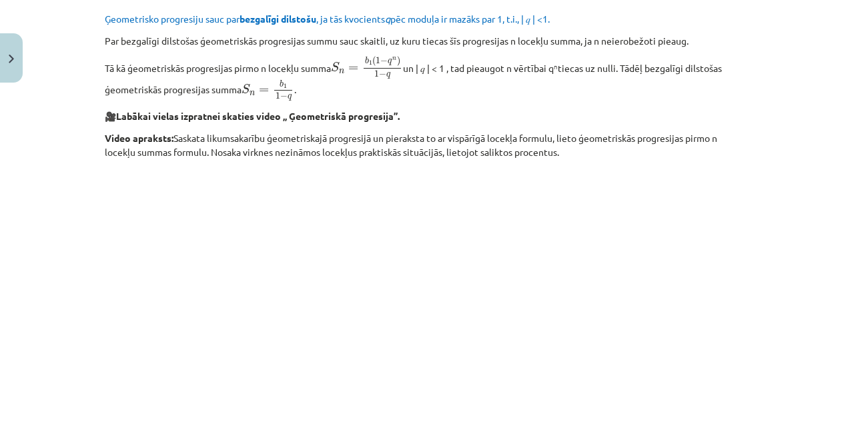
scroll to position [1111, 0]
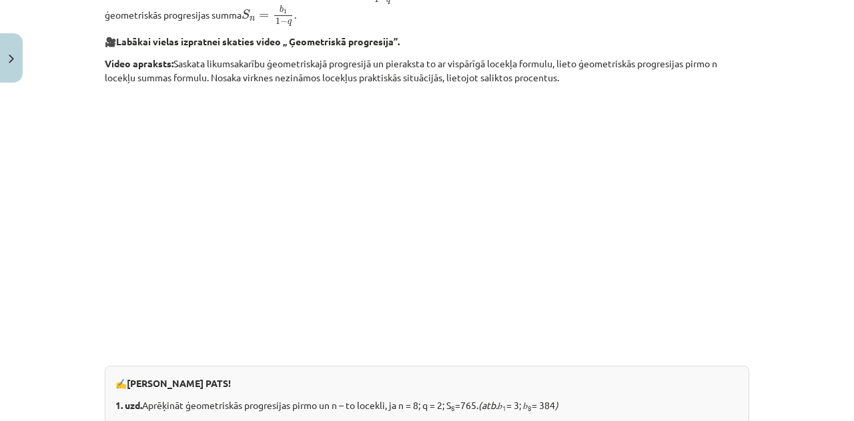
drag, startPoint x: 832, startPoint y: 263, endPoint x: 853, endPoint y: 254, distance: 22.7
click at [853, 254] on div "Mācību tēma: Matemātikas i - 12. klases 1. ieskaites mācību materiāls (ab) #6 📝…" at bounding box center [427, 210] width 854 height 421
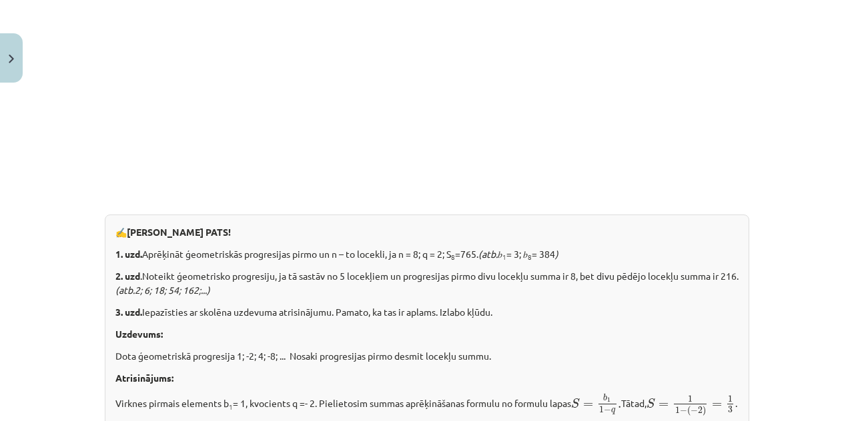
scroll to position [1738, 0]
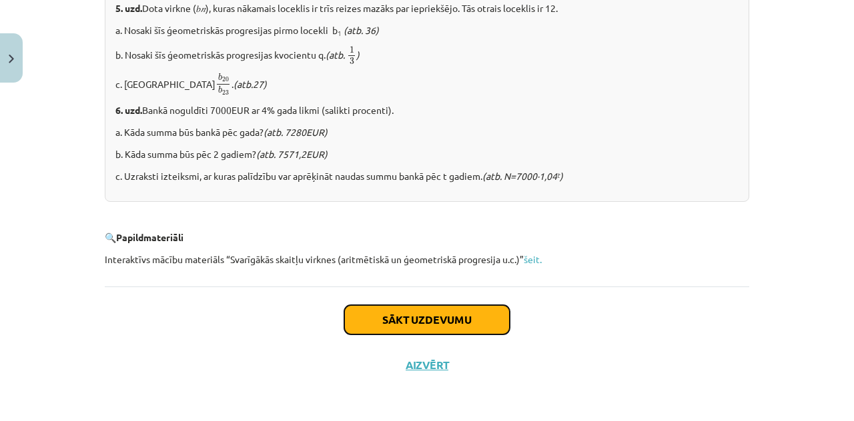
click at [445, 309] on button "Sākt uzdevumu" at bounding box center [426, 319] width 165 height 29
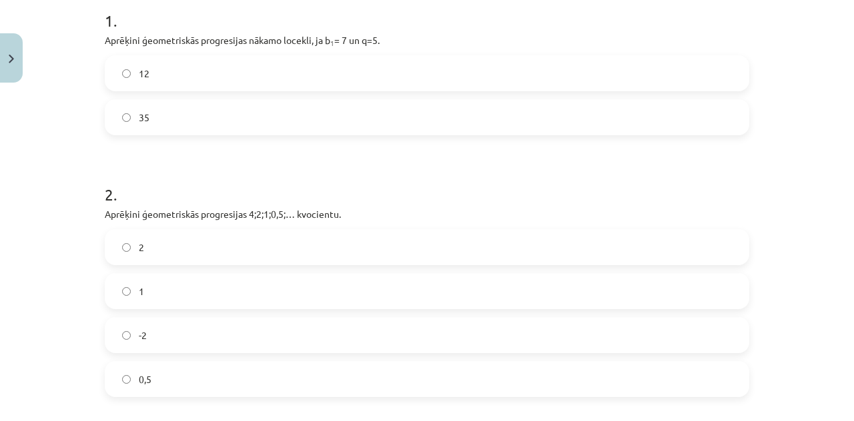
scroll to position [276, 0]
click at [388, 103] on label "35" at bounding box center [426, 118] width 641 height 33
click at [361, 364] on label "0,5" at bounding box center [426, 380] width 641 height 33
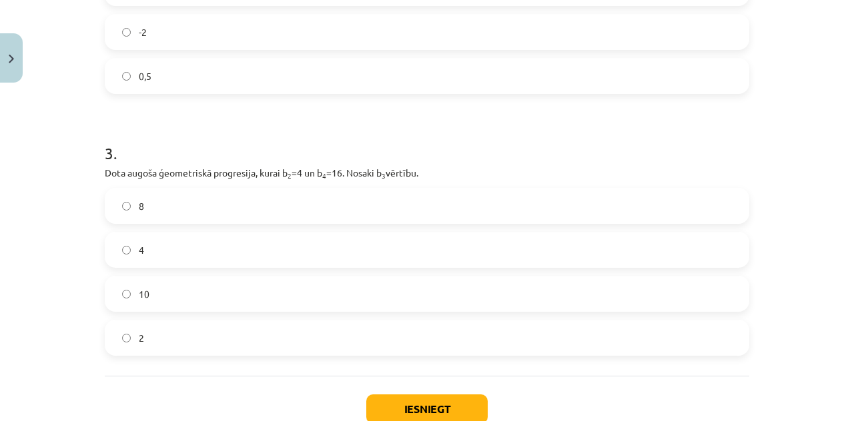
scroll to position [581, 0]
click at [623, 333] on label "2" at bounding box center [426, 337] width 641 height 33
click at [617, 215] on label "8" at bounding box center [426, 205] width 641 height 33
click at [616, 236] on label "4" at bounding box center [426, 249] width 641 height 33
click at [455, 396] on button "Iesniegt" at bounding box center [426, 408] width 121 height 29
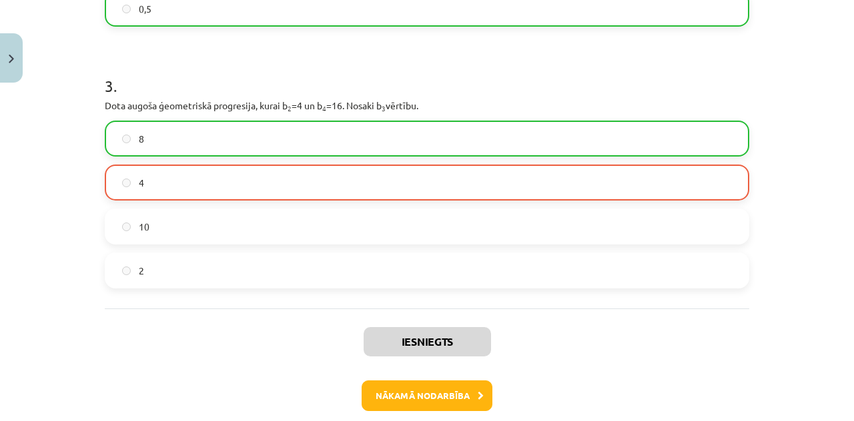
scroll to position [711, 0]
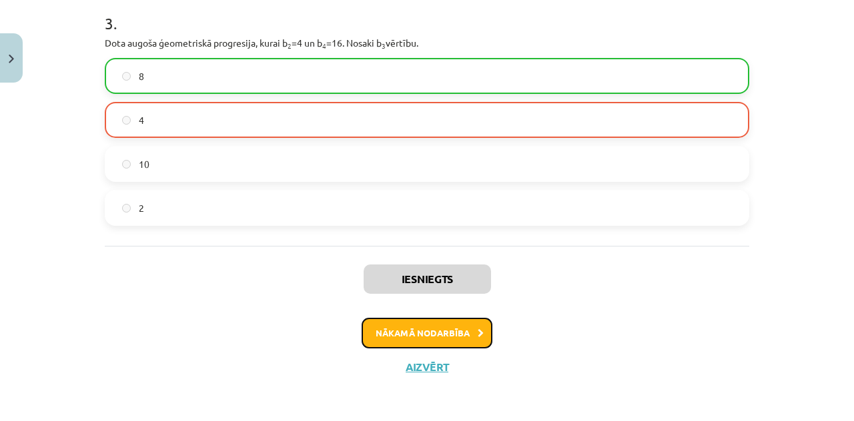
click at [462, 326] on button "Nākamā nodarbība" at bounding box center [426, 333] width 131 height 31
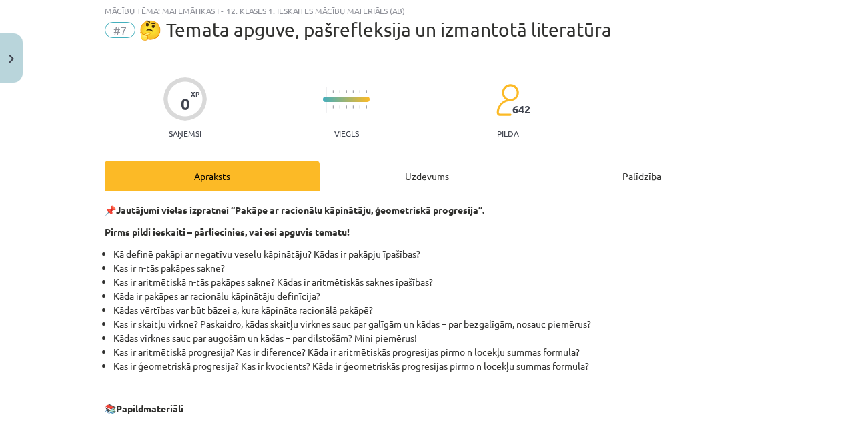
scroll to position [33, 0]
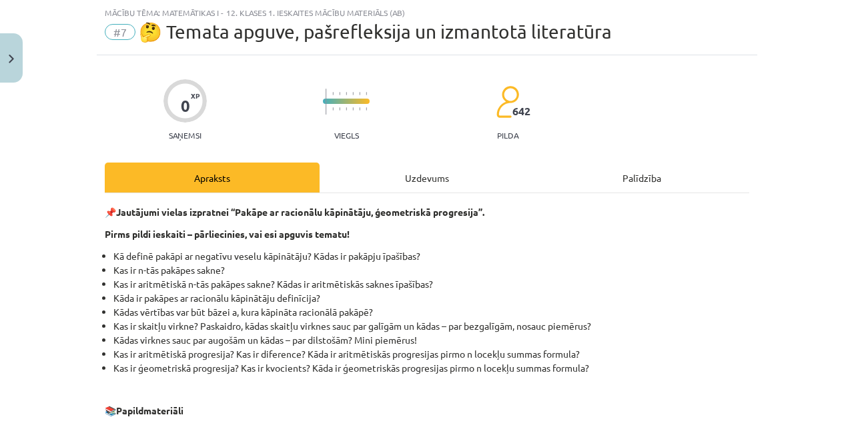
click at [423, 184] on div "Uzdevums" at bounding box center [426, 178] width 215 height 30
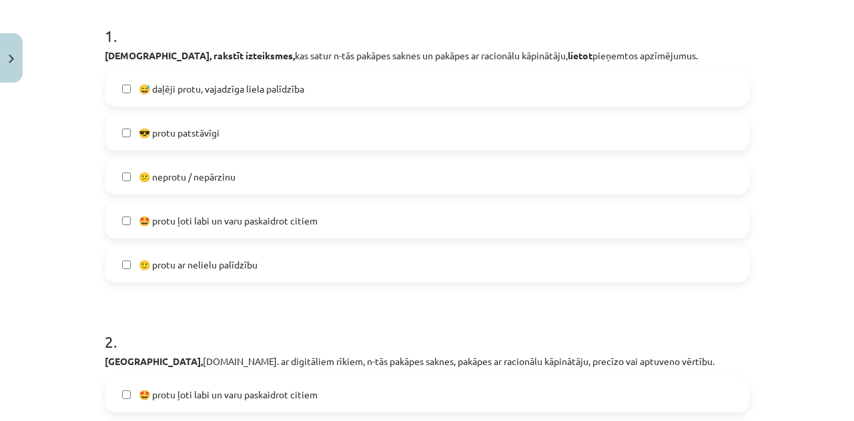
scroll to position [252, 0]
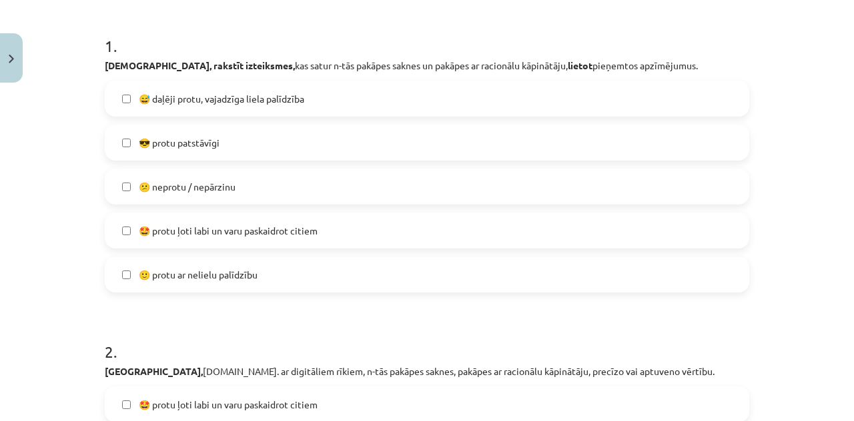
click at [362, 261] on label "🙂 protu ar nelielu palīdzību" at bounding box center [426, 274] width 641 height 33
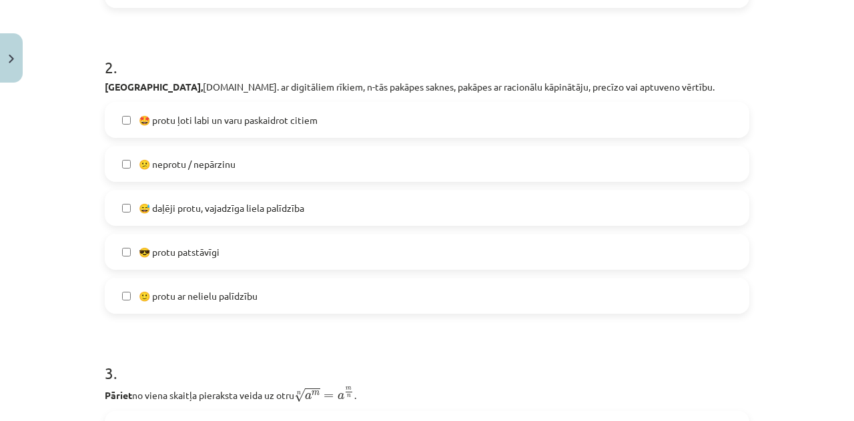
scroll to position [549, 0]
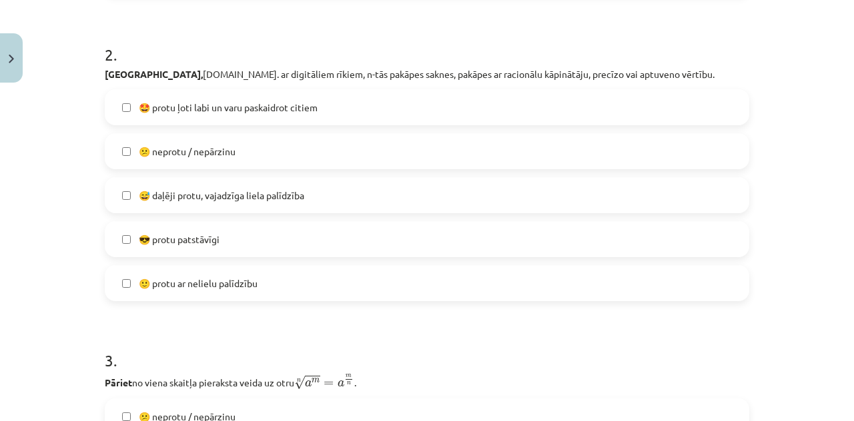
click at [499, 224] on label "😎 protu patstāvīgi" at bounding box center [426, 239] width 641 height 33
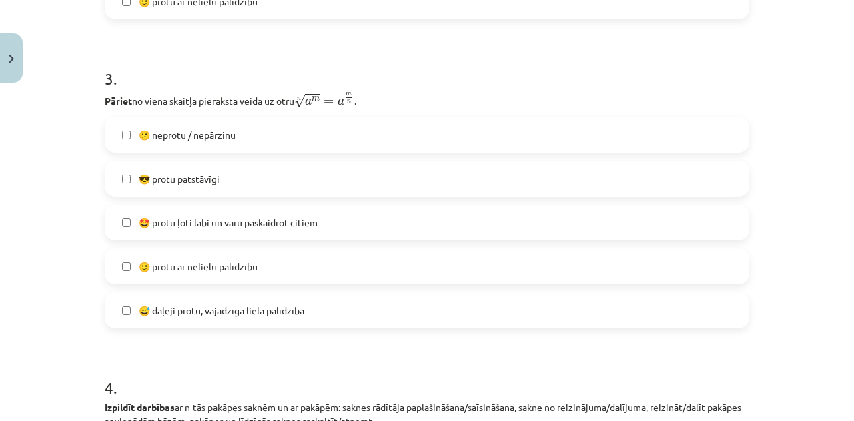
scroll to position [834, 0]
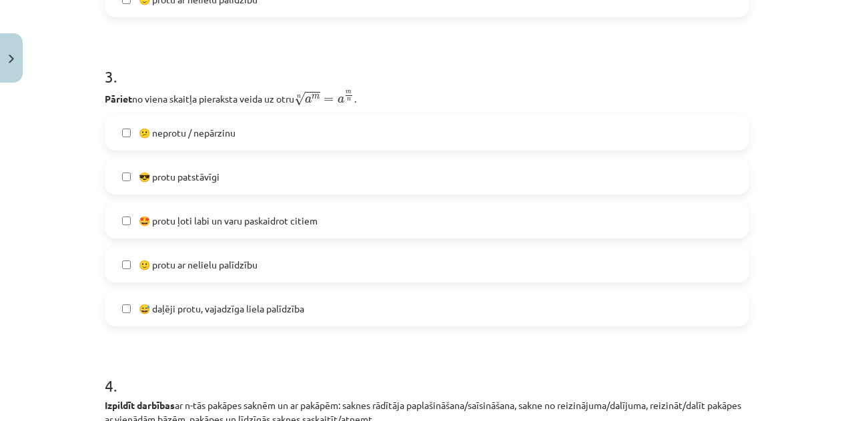
click at [521, 299] on label "😅 daļēji protu, vajadzīga liela palīdzība" at bounding box center [426, 308] width 641 height 33
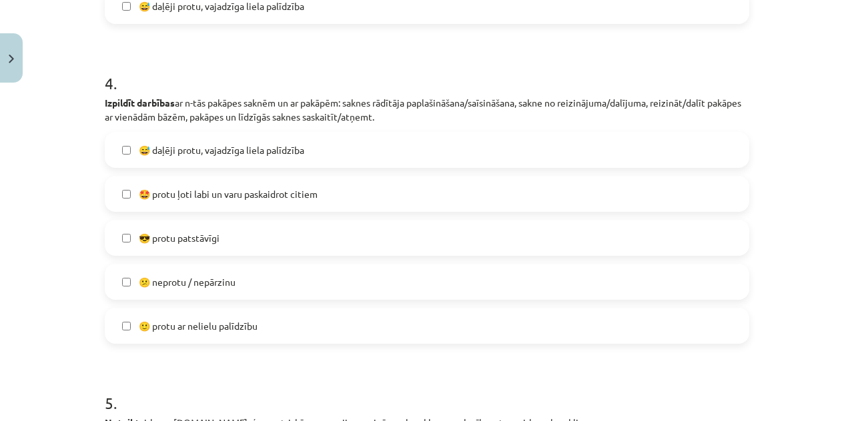
scroll to position [1134, 0]
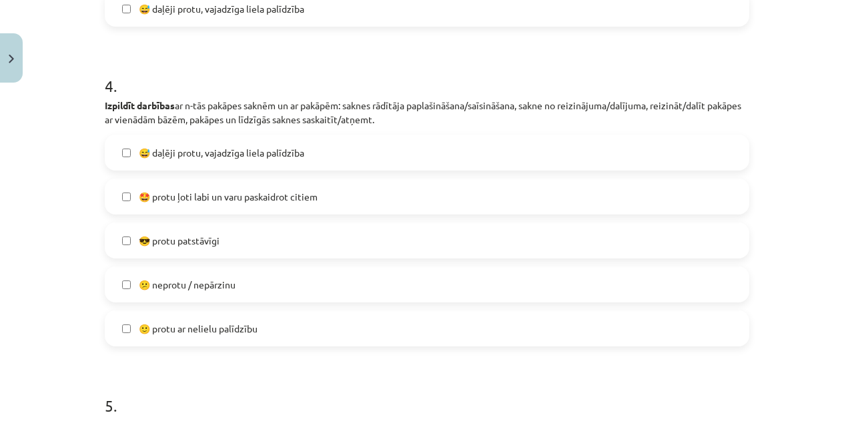
click at [480, 303] on div "😅 daļēji protu, vajadzīga liela palīdzība  🤩 protu ļoti labi un varu paskaidrot…" at bounding box center [427, 241] width 644 height 212
click at [479, 322] on label "🙂 protu ar nelielu palīdzību" at bounding box center [426, 328] width 641 height 33
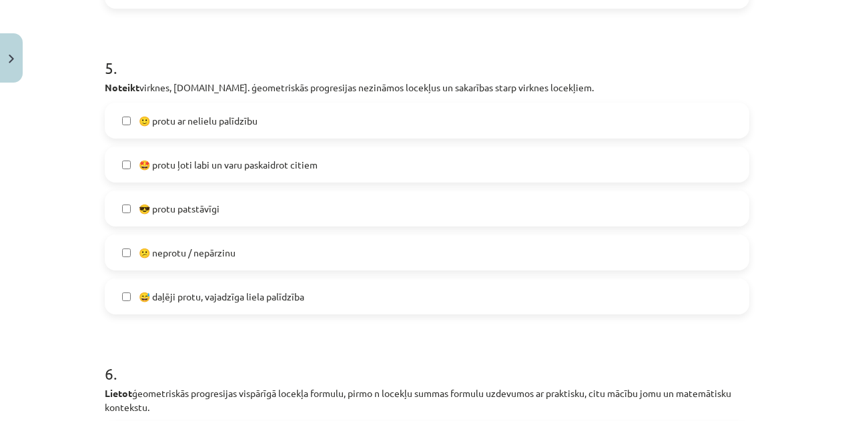
scroll to position [1482, 0]
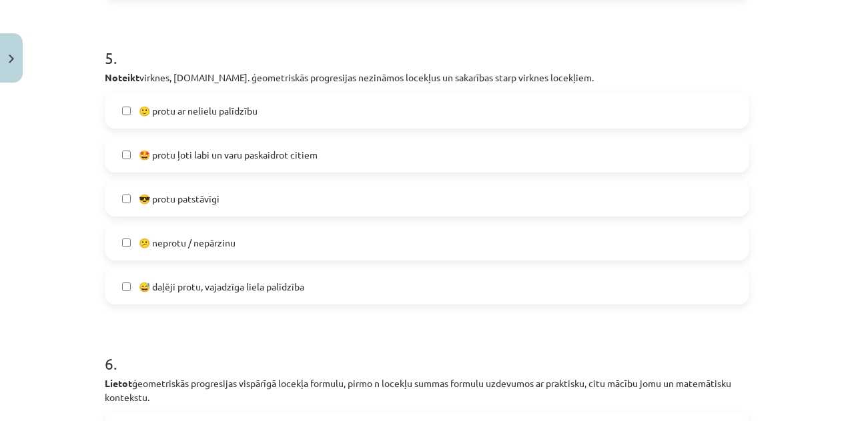
click at [376, 282] on label "😅 daļēji protu, vajadzīga liela palīdzība" at bounding box center [426, 286] width 641 height 33
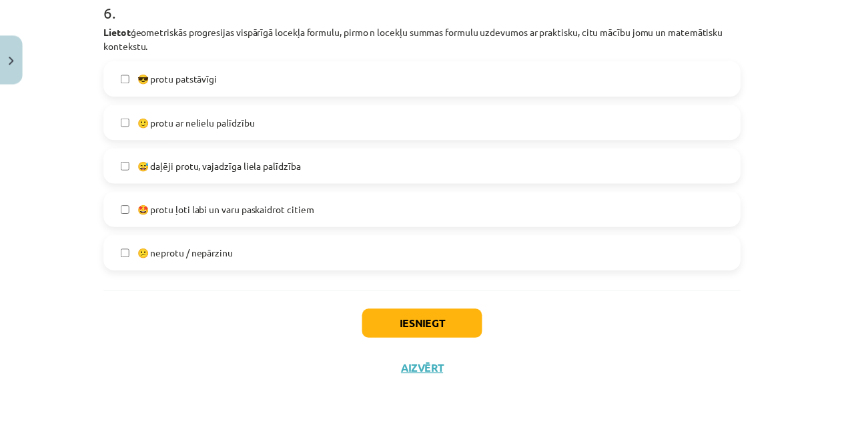
scroll to position [1839, 0]
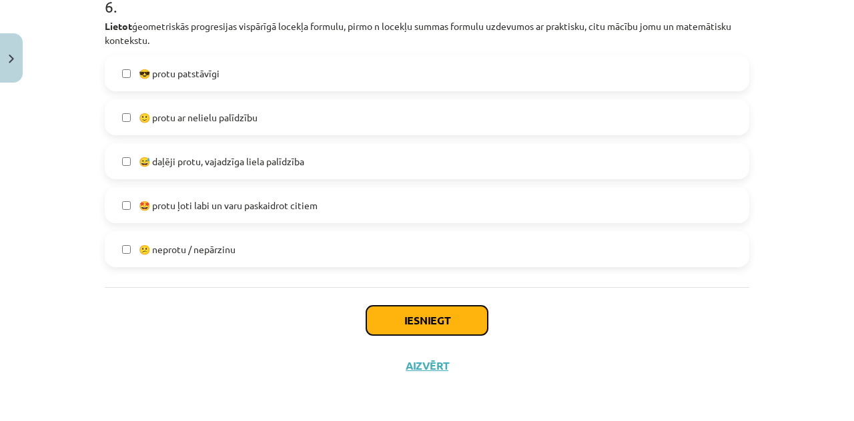
click at [413, 317] on button "Iesniegt" at bounding box center [426, 320] width 121 height 29
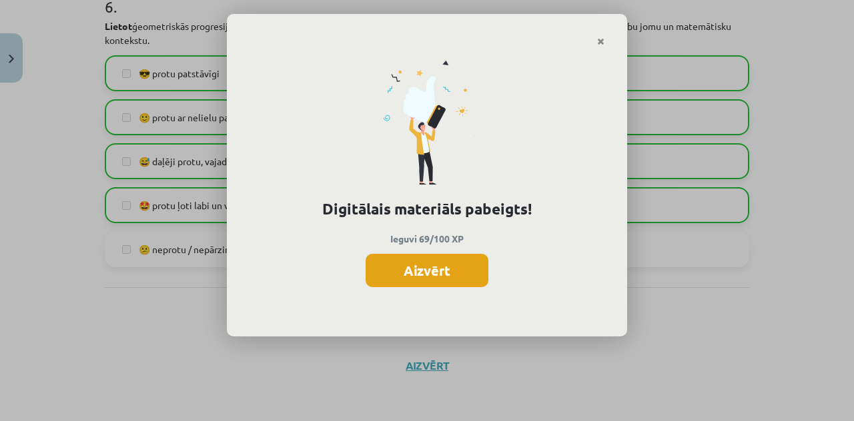
click at [443, 281] on button "Aizvērt" at bounding box center [426, 270] width 123 height 33
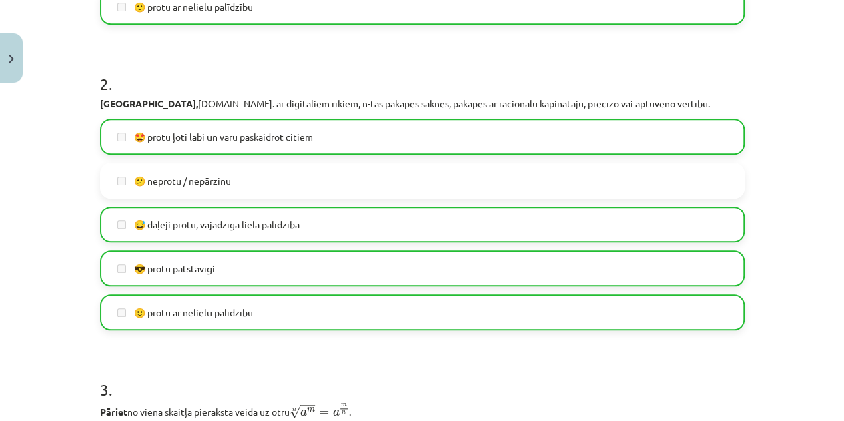
scroll to position [203, 0]
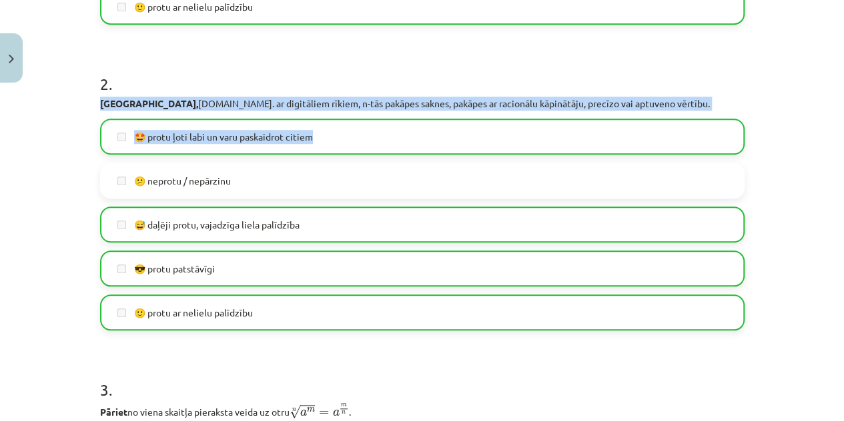
drag, startPoint x: 832, startPoint y: 119, endPoint x: 830, endPoint y: 87, distance: 32.8
click at [830, 87] on div "Mācību tēma: Matemātikas i - 12. klases 1. ieskaites mācību materiāls (ab) #7 🤔…" at bounding box center [422, 210] width 844 height 421
click at [823, 143] on div "Mācību tēma: Matemātikas i - 12. klases 1. ieskaites mācību materiāls (ab) #7 🤔…" at bounding box center [422, 210] width 844 height 421
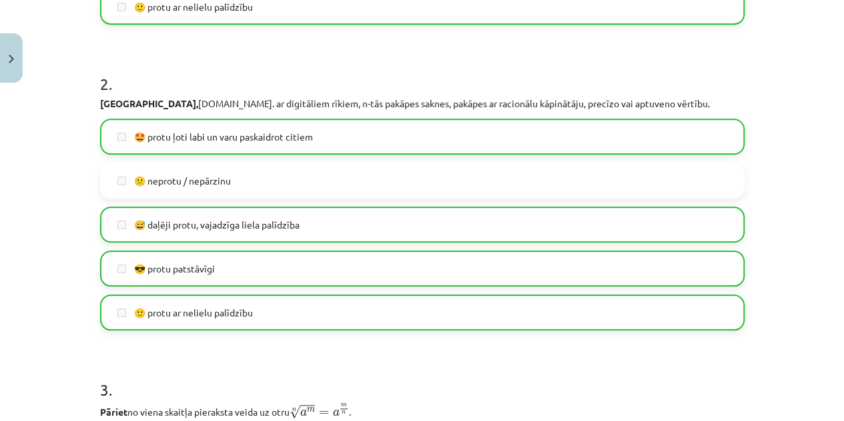
drag, startPoint x: 830, startPoint y: 147, endPoint x: 831, endPoint y: 119, distance: 28.0
click at [831, 119] on div "Mācību tēma: Matemātikas i - 12. klases 1. ieskaites mācību materiāls (ab) #7 🤔…" at bounding box center [422, 210] width 844 height 421
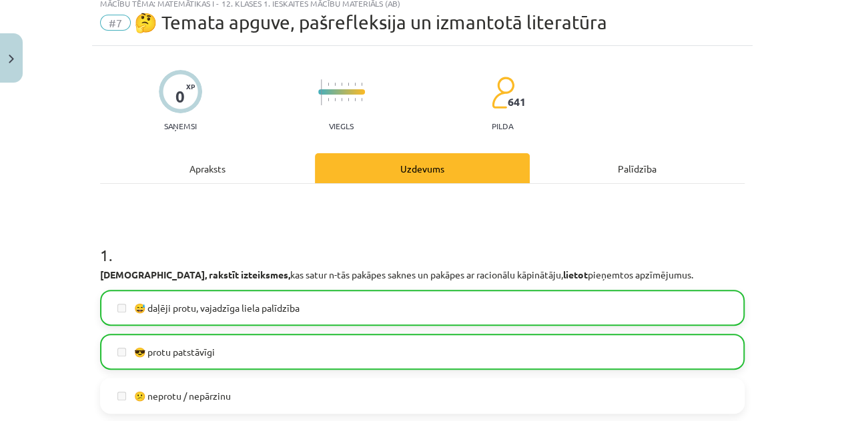
scroll to position [0, 0]
